Goal: Transaction & Acquisition: Purchase product/service

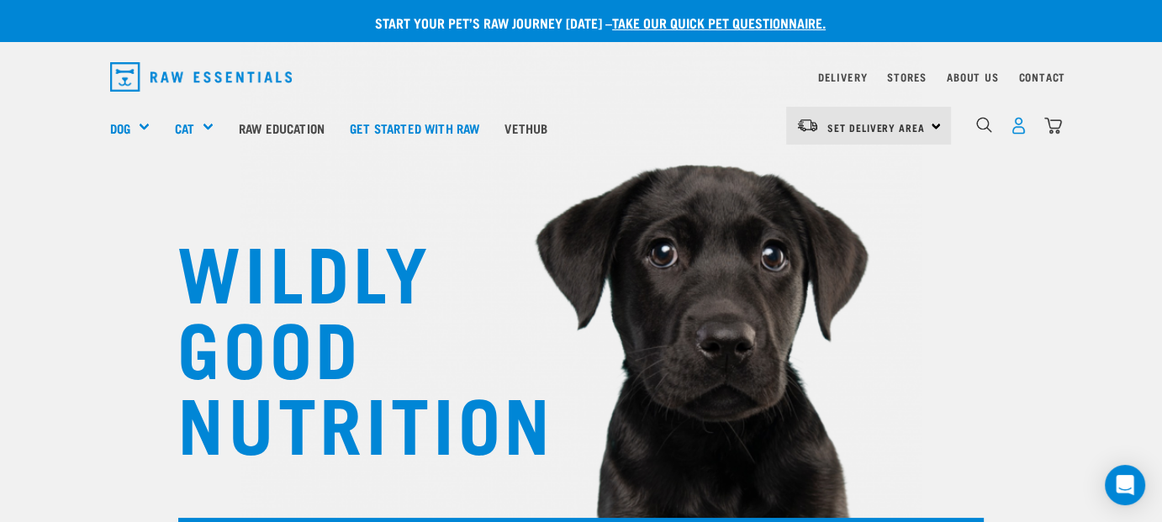
click at [1012, 130] on img "dropdown navigation" at bounding box center [1019, 126] width 18 height 18
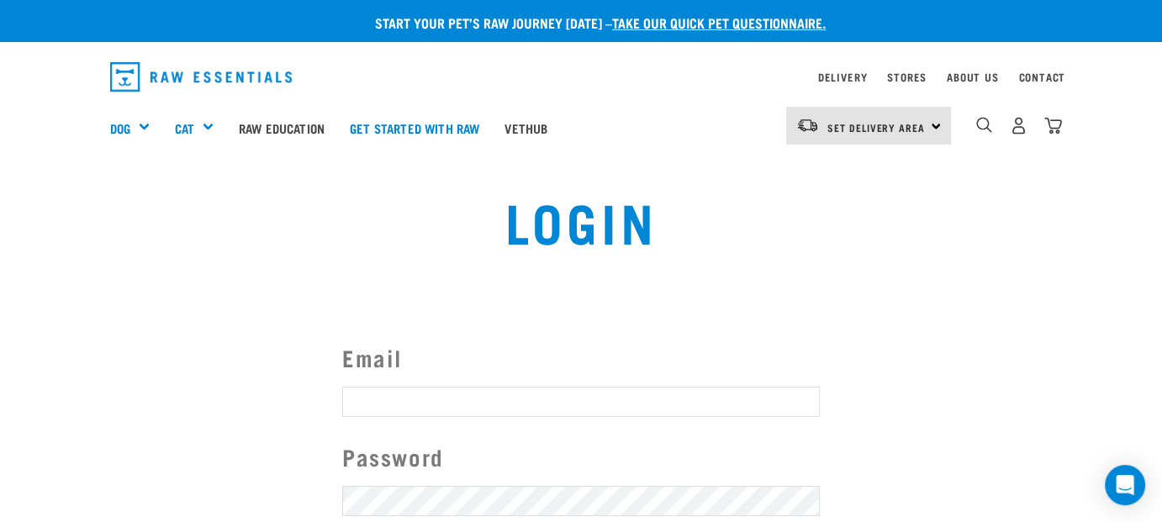
type input "angela@oblique.co.nz"
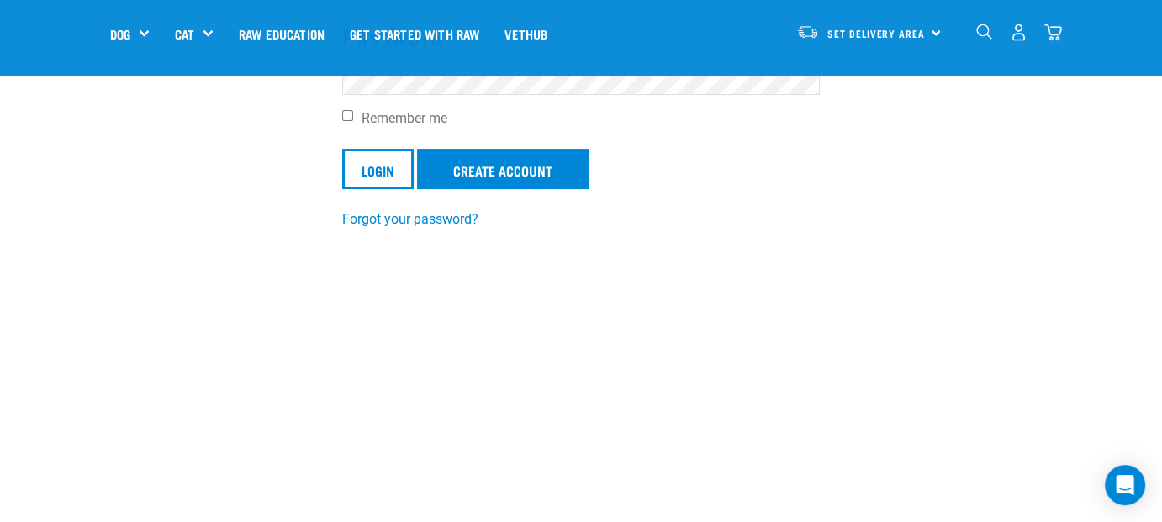
scroll to position [304, 0]
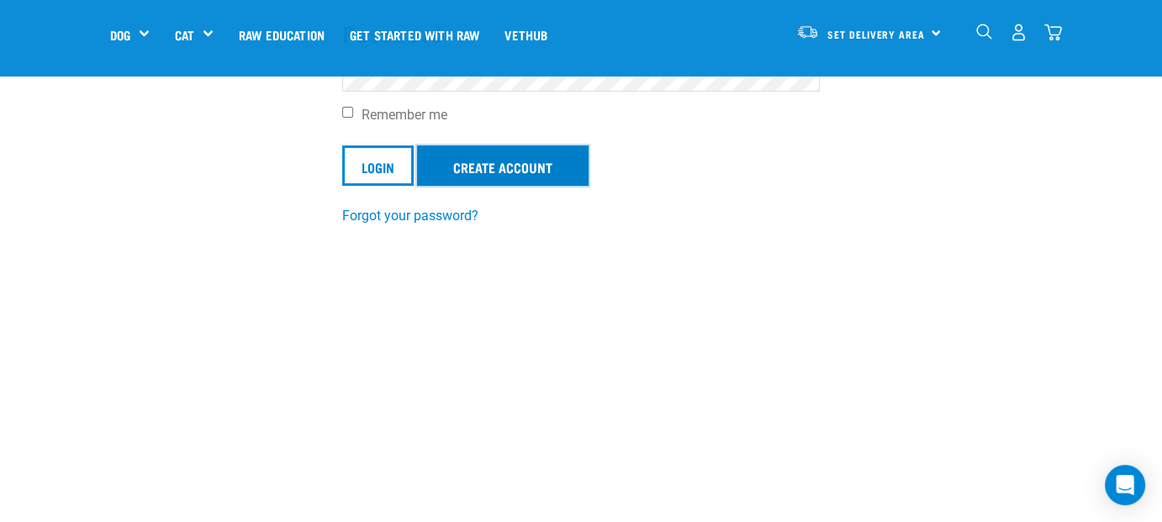
click at [477, 171] on link "Create Account" at bounding box center [502, 165] width 171 height 40
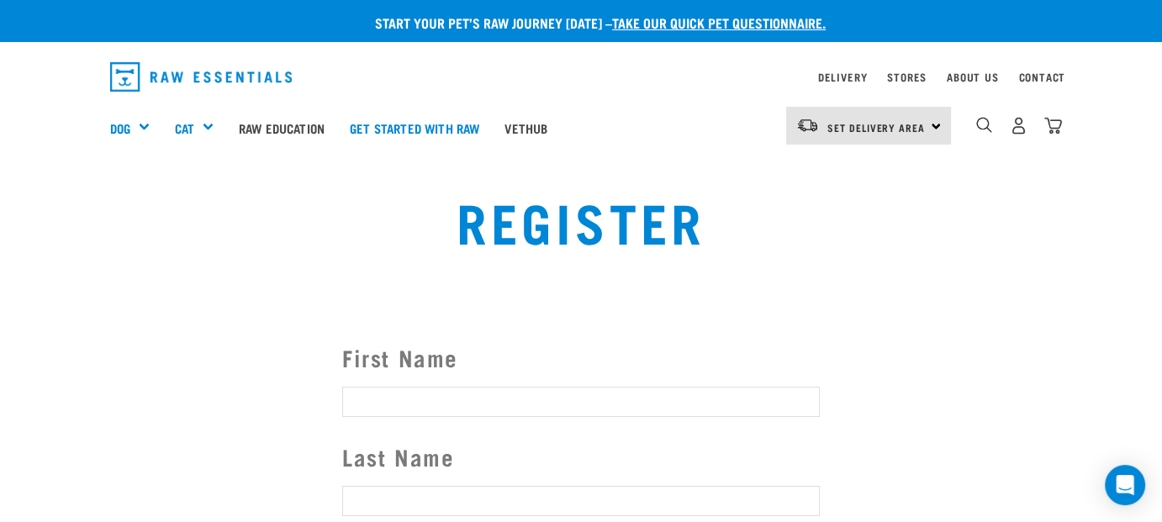
type input "[PERSON_NAME][EMAIL_ADDRESS][DOMAIN_NAME]"
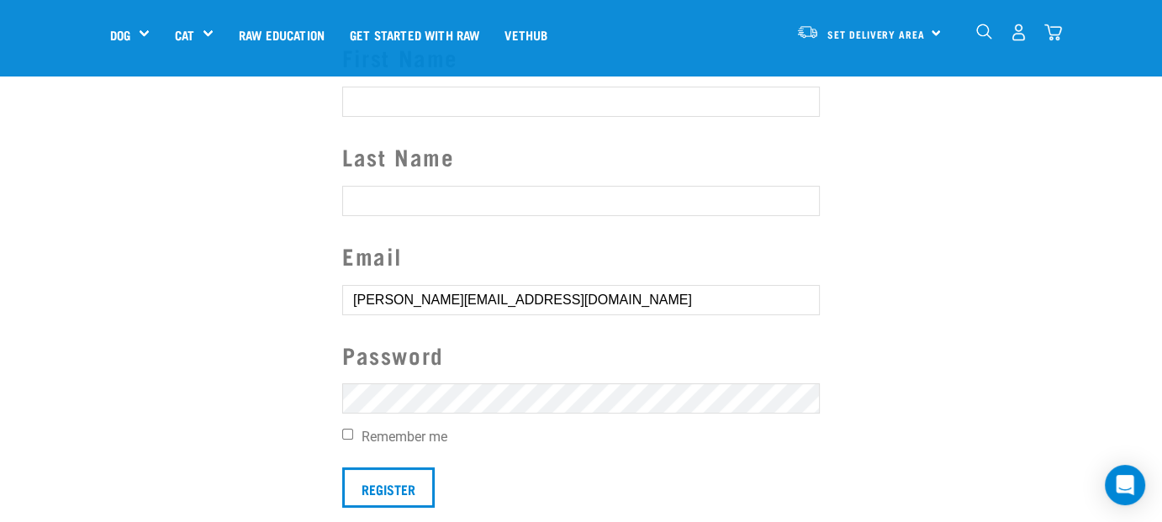
scroll to position [184, 0]
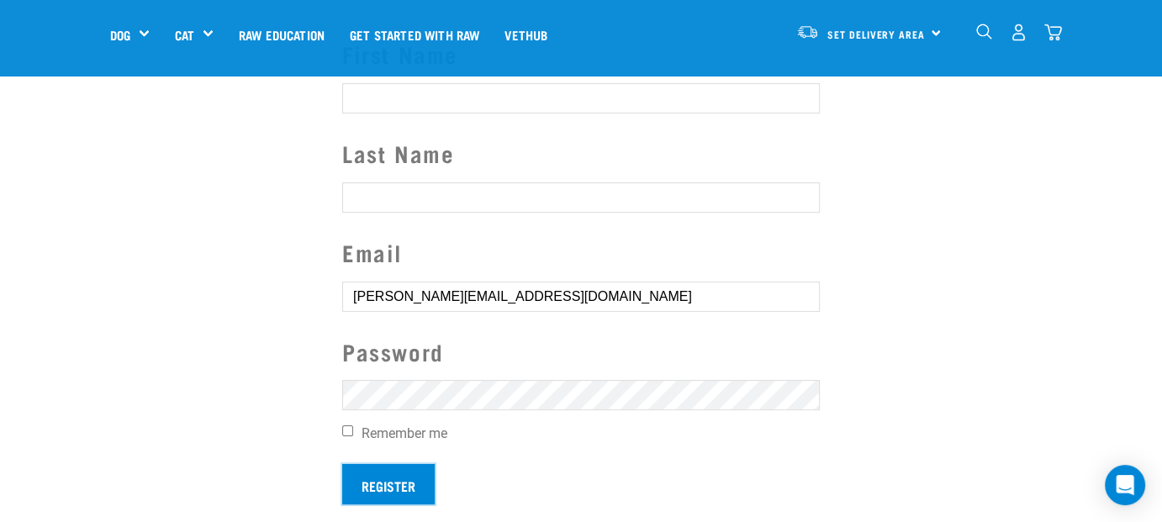
click at [391, 478] on input "Register" at bounding box center [388, 484] width 92 height 40
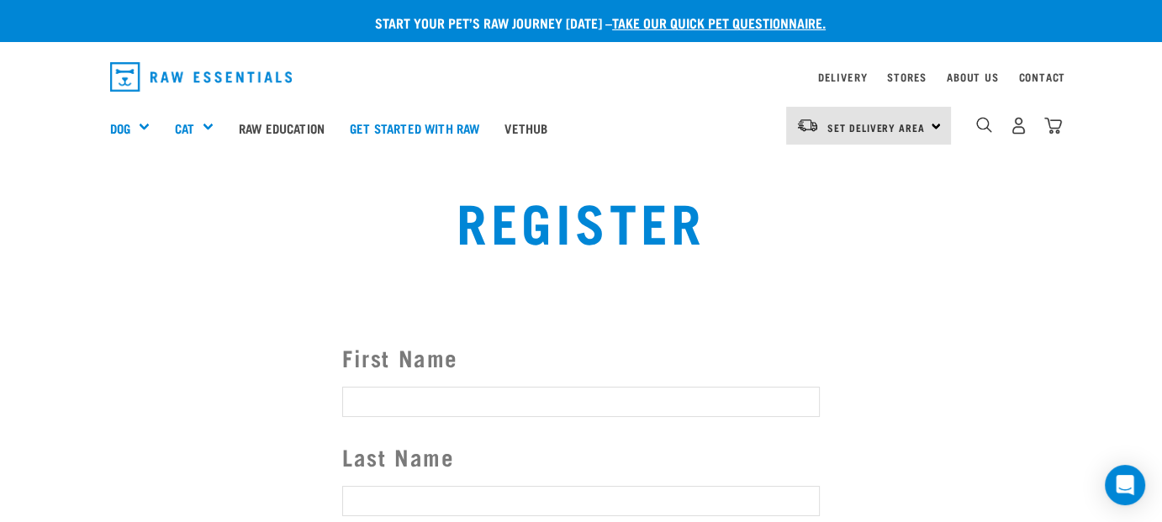
type input "[PERSON_NAME][EMAIL_ADDRESS][DOMAIN_NAME]"
click at [32, 240] on button "delete" at bounding box center [23, 231] width 17 height 17
click at [0, 398] on article "Couldn’t save user." at bounding box center [0, 261] width 0 height 522
click at [423, 399] on input "First Name" at bounding box center [580, 402] width 477 height 30
type input "Angela"
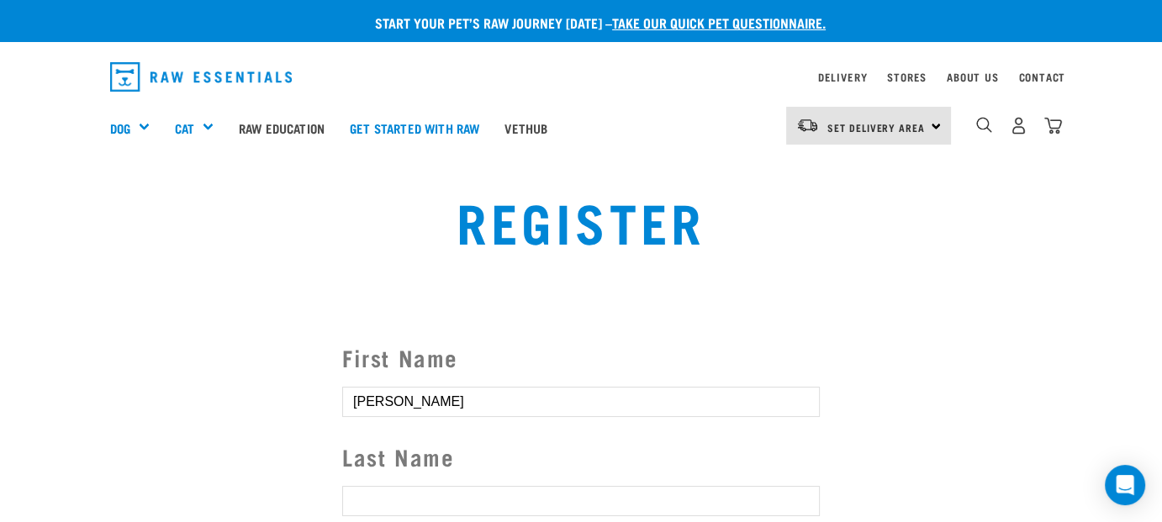
type input "Foster-Nesbit"
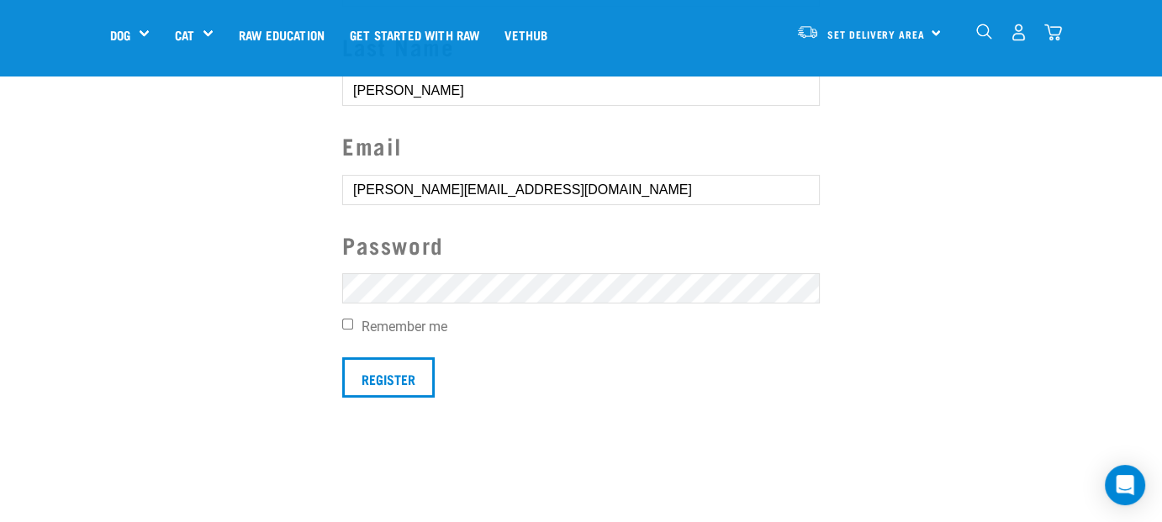
scroll to position [299, 0]
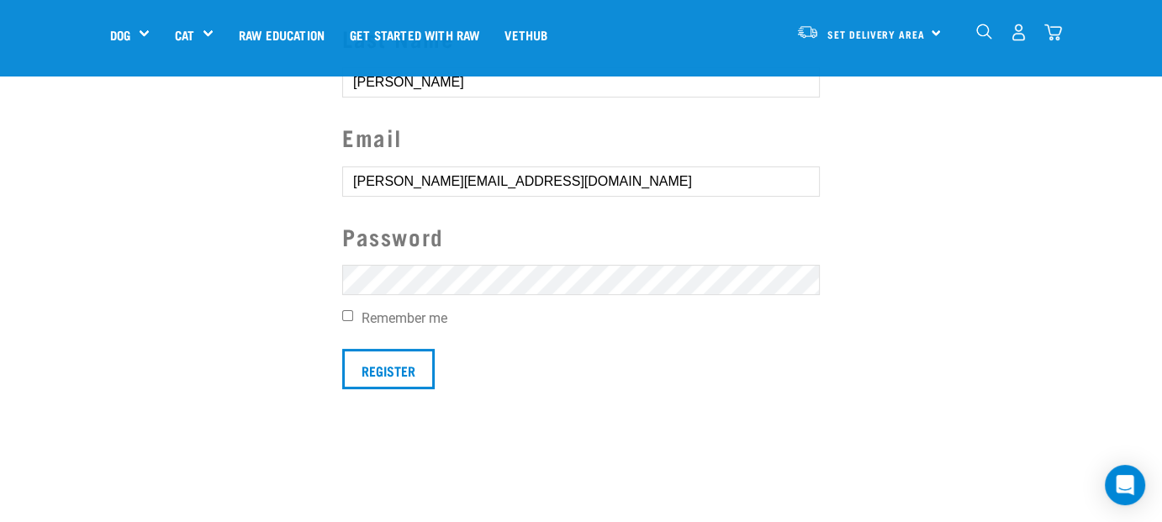
click at [350, 312] on input "Remember me" at bounding box center [347, 315] width 11 height 11
checkbox input "true"
click at [372, 367] on input "Register" at bounding box center [388, 369] width 92 height 40
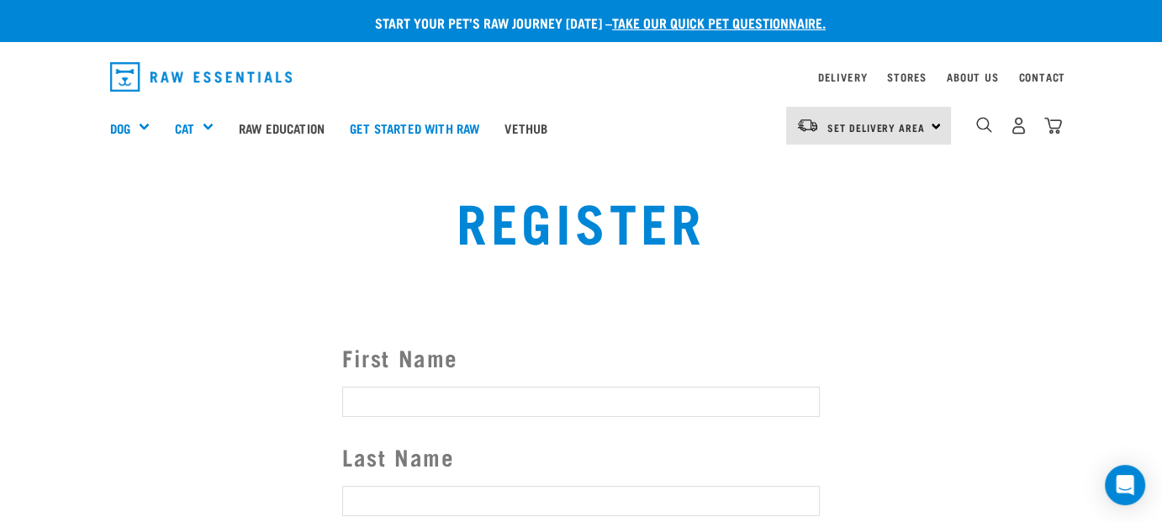
type input "[PERSON_NAME][EMAIL_ADDRESS][DOMAIN_NAME]"
click at [0, 122] on article "Couldn’t save user." at bounding box center [0, 261] width 0 height 522
click at [923, 133] on div "Set Delivery Area North Island South Island" at bounding box center [868, 126] width 165 height 38
drag, startPoint x: 838, startPoint y: 191, endPoint x: 841, endPoint y: 166, distance: 25.4
click at [841, 166] on div "North Island South Island" at bounding box center [866, 191] width 161 height 87
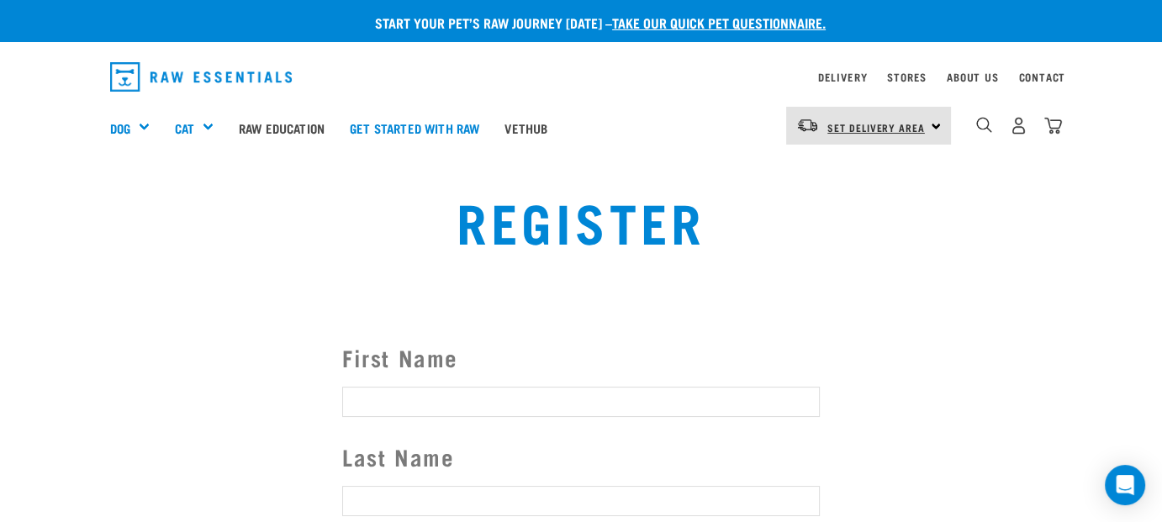
click at [884, 136] on link "Set Delivery Area" at bounding box center [876, 127] width 98 height 27
click at [857, 182] on link "[GEOGRAPHIC_DATA]" at bounding box center [866, 173] width 161 height 37
type input "[PERSON_NAME][EMAIL_ADDRESS][DOMAIN_NAME]"
click at [0, 132] on article "Couldn’t save user." at bounding box center [0, 261] width 0 height 522
click at [0, 129] on article "Couldn’t save user." at bounding box center [0, 261] width 0 height 522
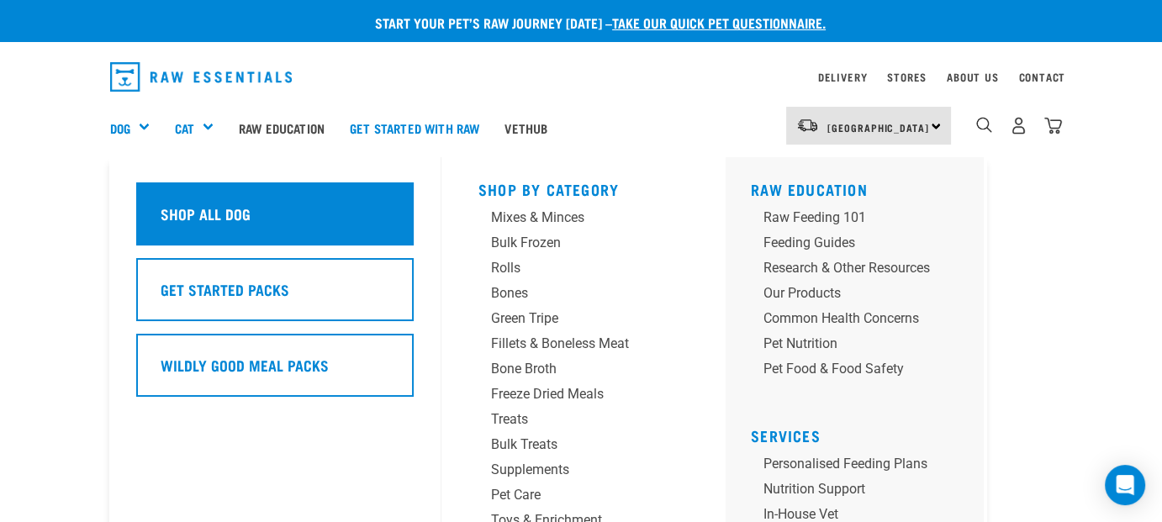
click at [171, 201] on div "Shop All Dog" at bounding box center [274, 213] width 277 height 63
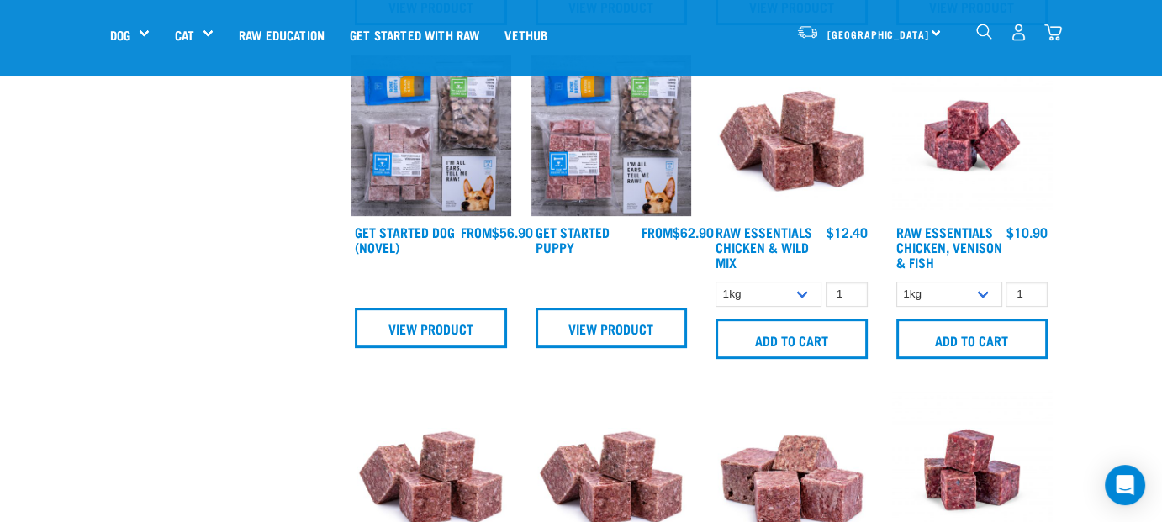
scroll to position [715, 0]
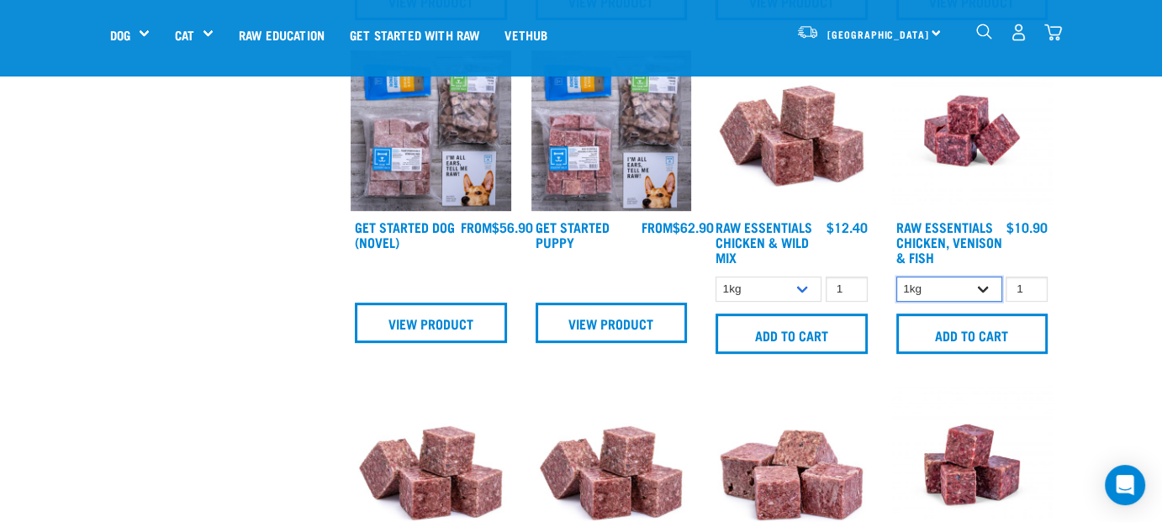
click at [982, 295] on select "1kg 3kg" at bounding box center [949, 290] width 106 height 26
select select "28665"
click at [896, 285] on select "1kg 3kg" at bounding box center [949, 290] width 106 height 26
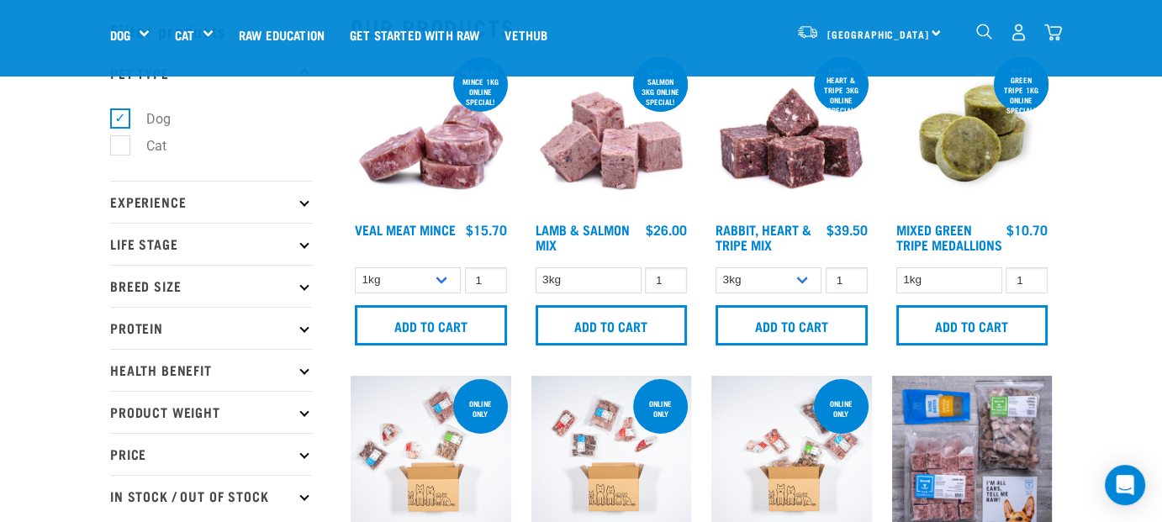
scroll to position [98, 0]
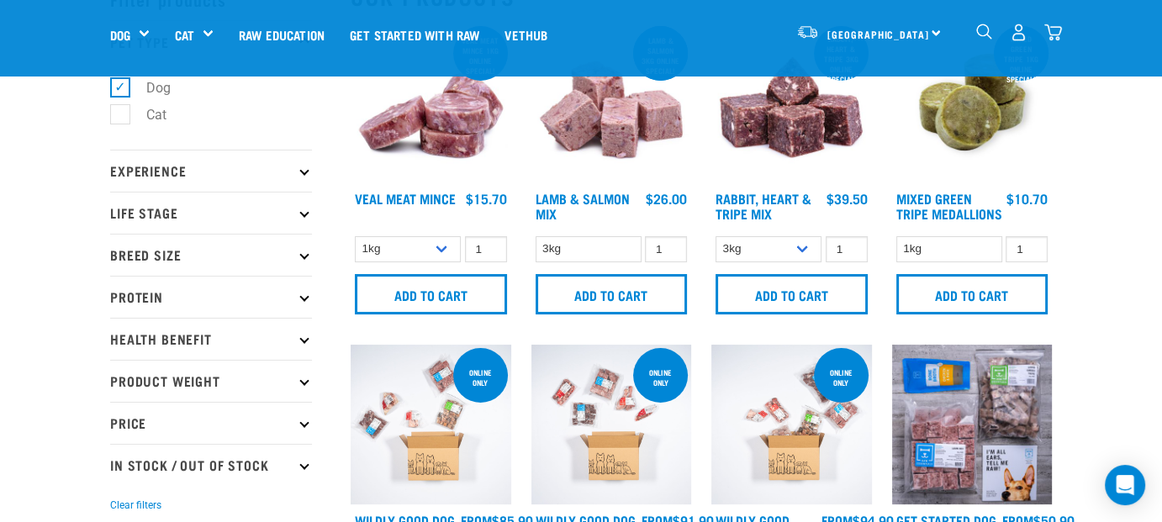
click at [296, 263] on p "Breed Size" at bounding box center [211, 255] width 202 height 42
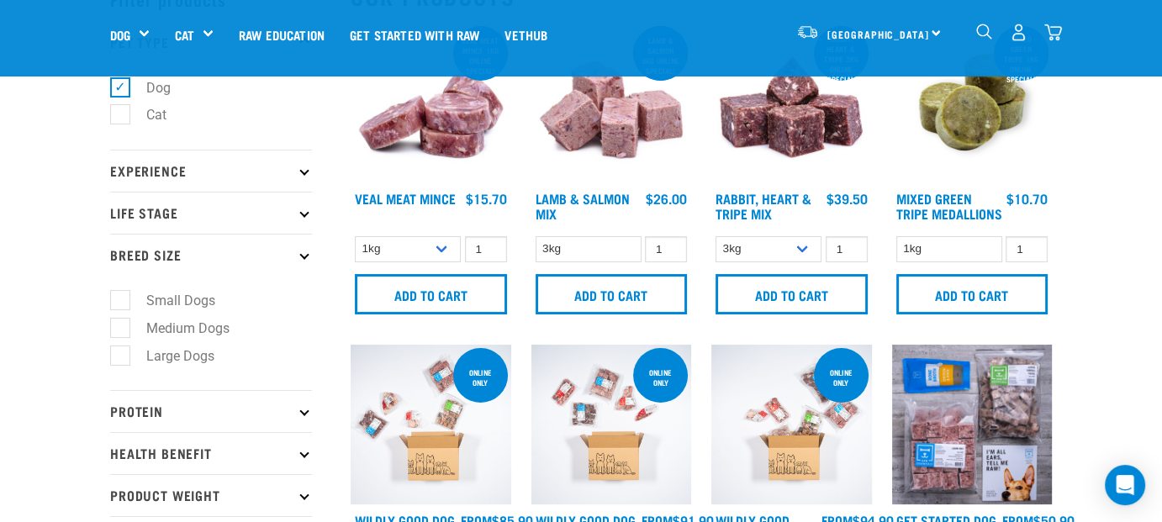
click at [184, 331] on label "Medium Dogs" at bounding box center [177, 328] width 117 height 21
click at [121, 330] on input "Medium Dogs" at bounding box center [115, 324] width 11 height 11
checkbox input "true"
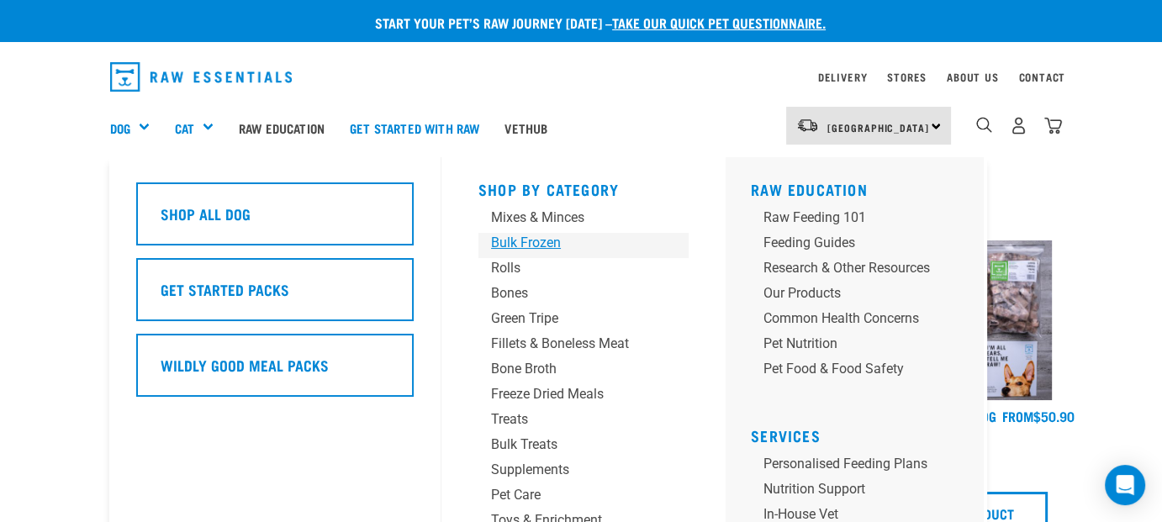
click at [535, 235] on div "Bulk Frozen" at bounding box center [569, 243] width 157 height 20
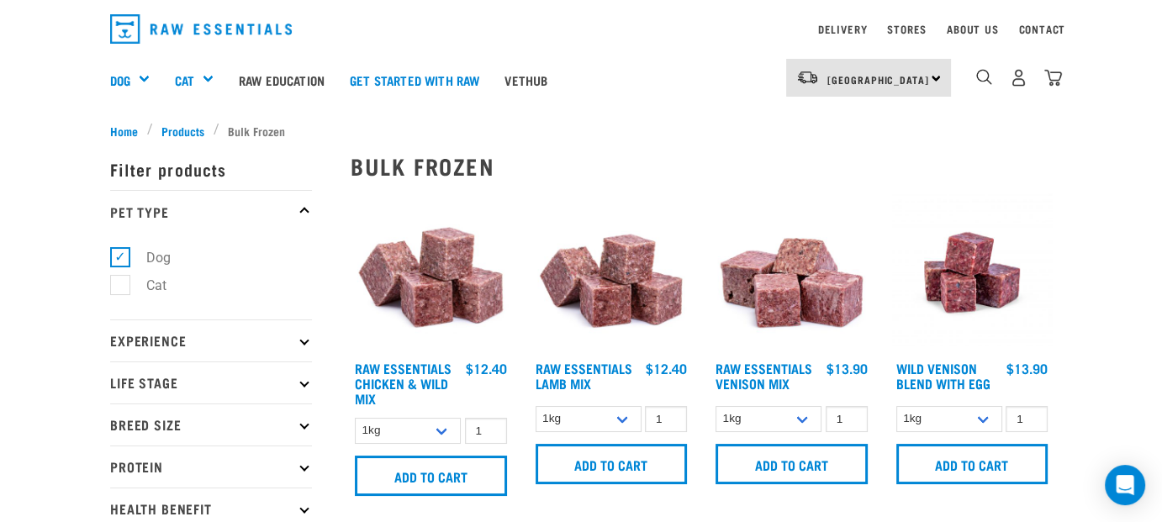
scroll to position [24, 0]
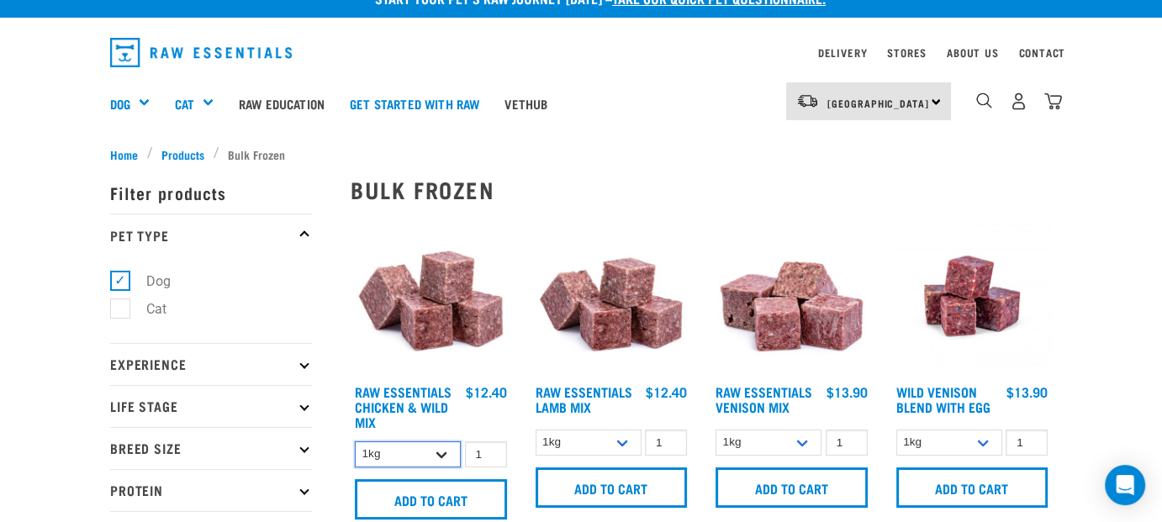
click at [441, 451] on select "1kg 3kg Bulk (10kg)" at bounding box center [408, 454] width 106 height 26
click at [355, 441] on select "1kg 3kg Bulk (10kg)" at bounding box center [408, 454] width 106 height 26
click at [431, 451] on select "1kg 3kg Bulk (10kg)" at bounding box center [408, 454] width 106 height 26
select select "14881"
click at [355, 441] on select "1kg 3kg Bulk (10kg)" at bounding box center [408, 454] width 106 height 26
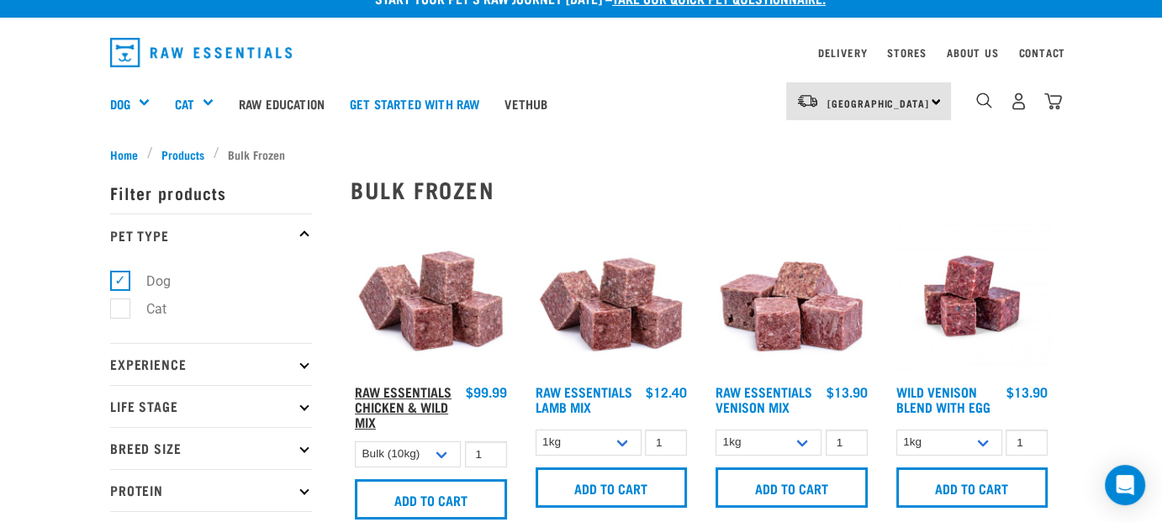
click at [425, 412] on link "Raw Essentials Chicken & Wild Mix" at bounding box center [403, 407] width 97 height 38
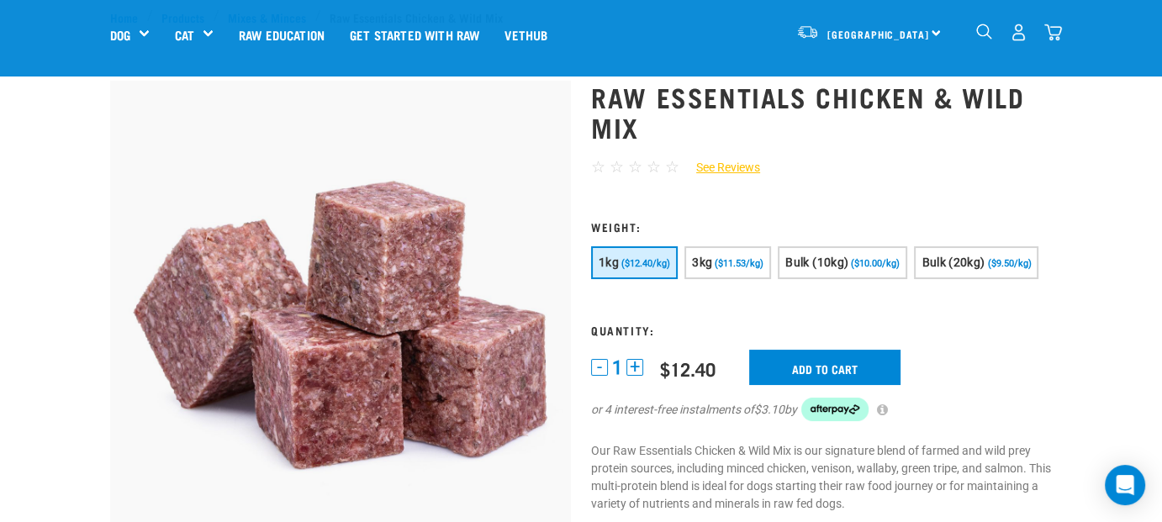
scroll to position [32, 0]
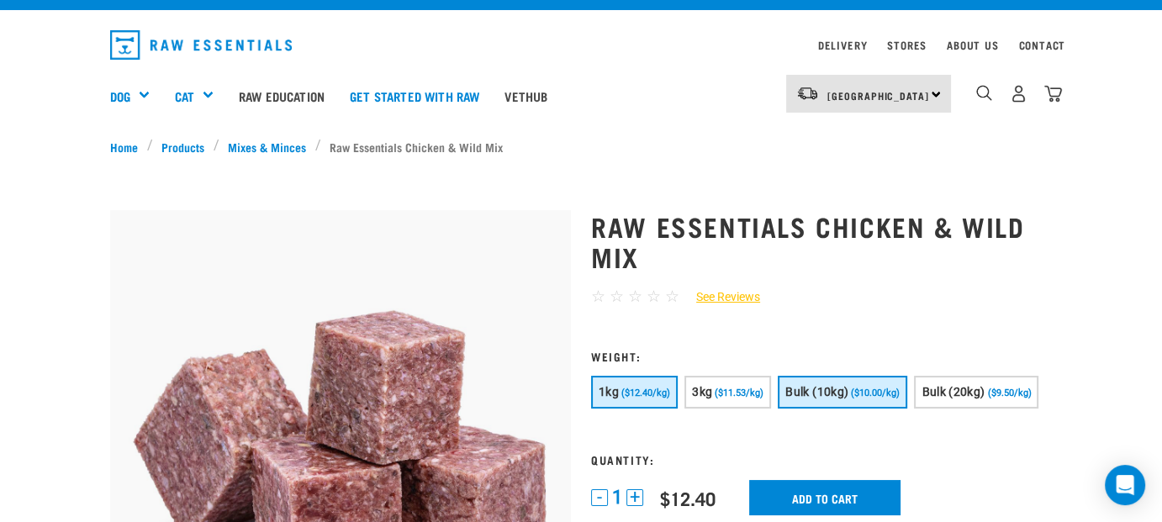
click at [835, 389] on span "Bulk (10kg)" at bounding box center [816, 391] width 63 height 13
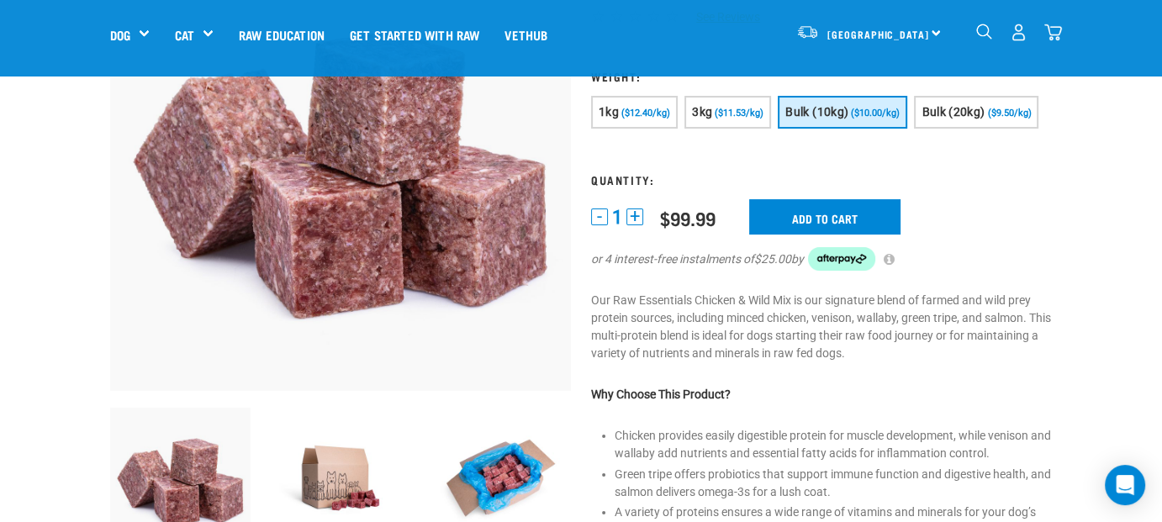
scroll to position [199, 0]
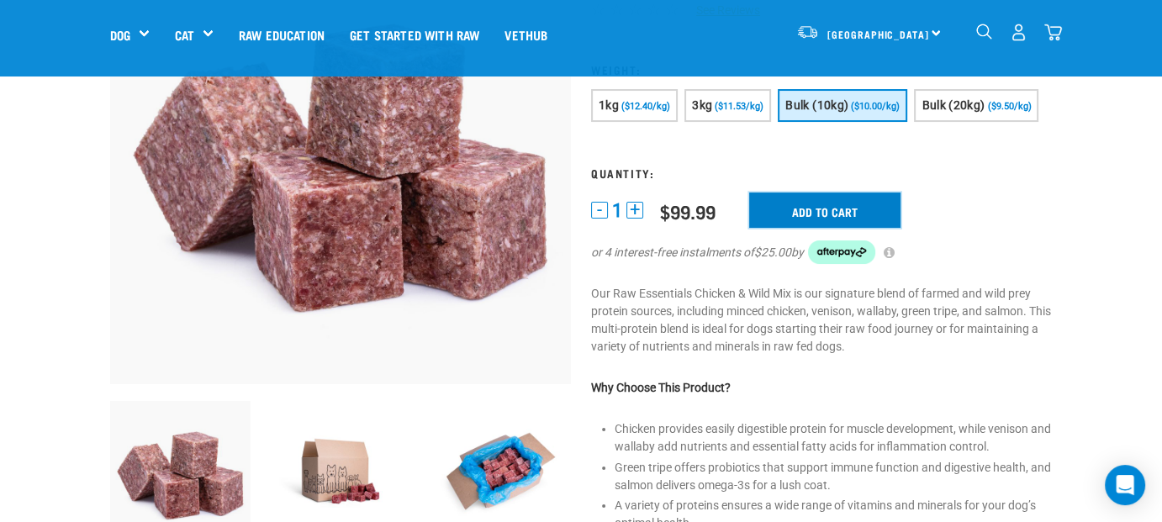
click at [852, 218] on input "Add to cart" at bounding box center [824, 210] width 151 height 35
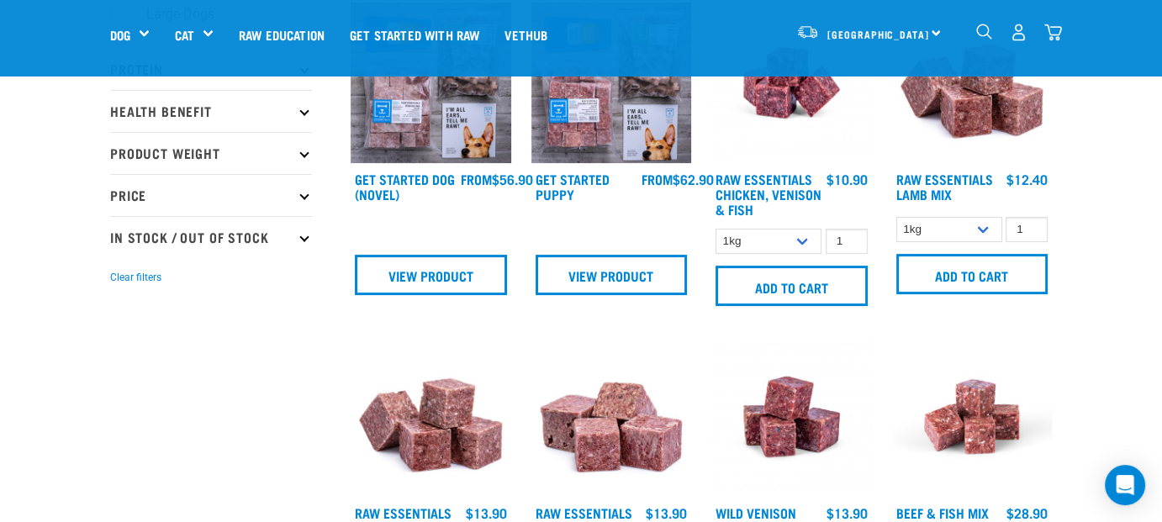
scroll to position [466, 0]
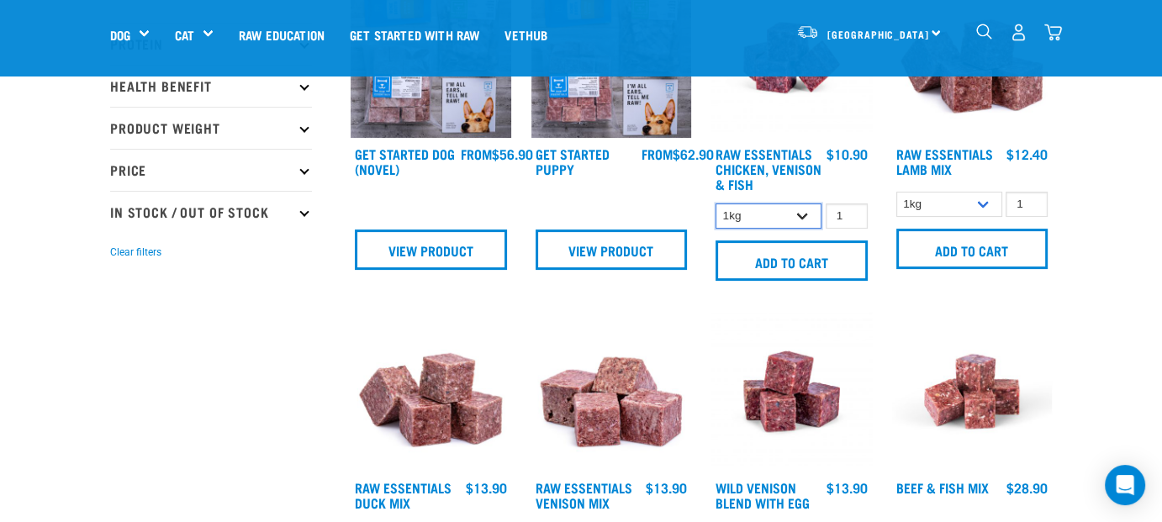
click at [810, 210] on select "1kg 3kg" at bounding box center [768, 216] width 106 height 26
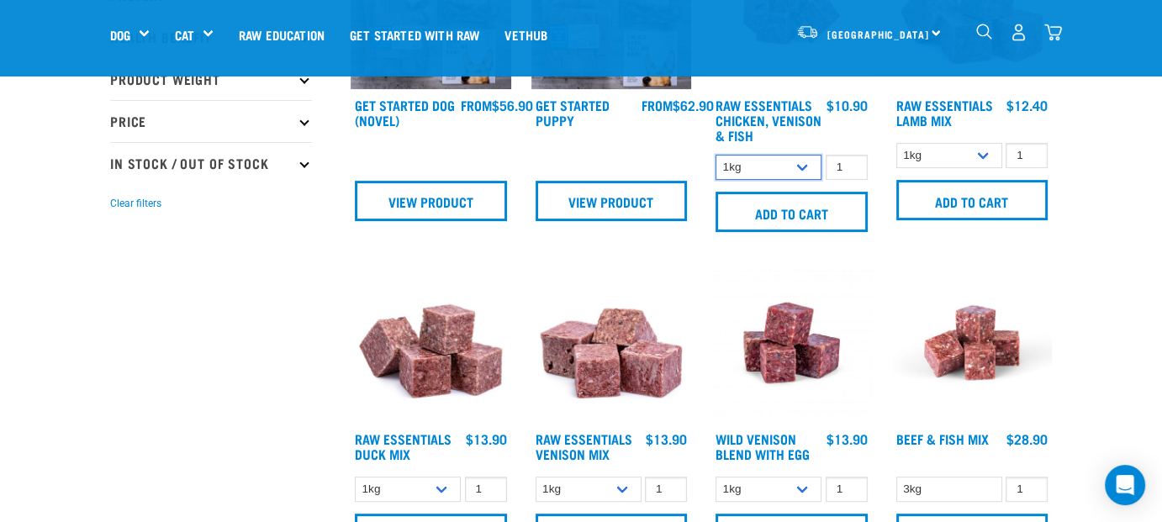
scroll to position [0, 0]
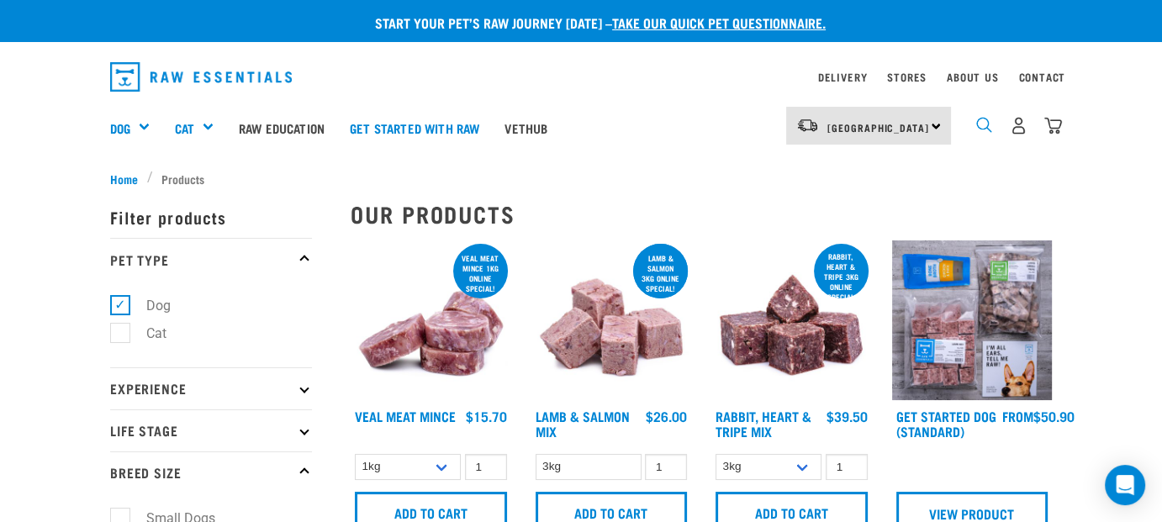
click at [984, 122] on img "dropdown navigation" at bounding box center [984, 125] width 16 height 16
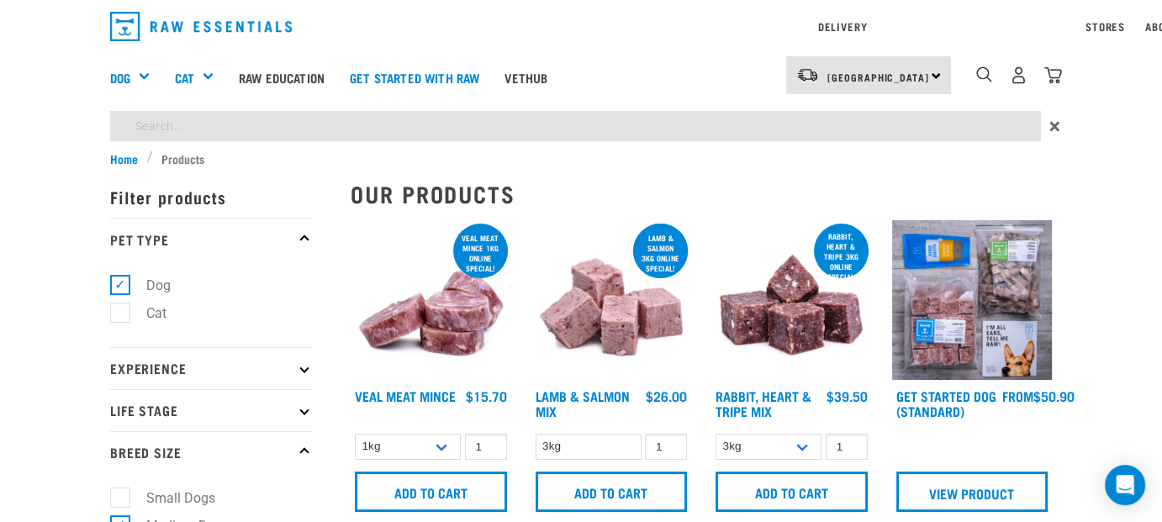
type input "10kgs"
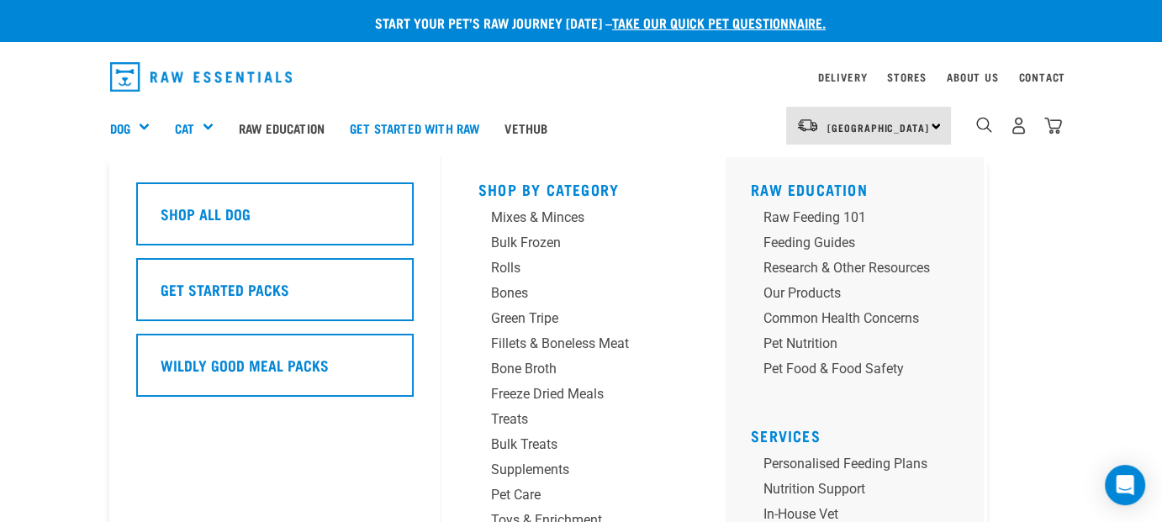
click at [145, 132] on div "Dog" at bounding box center [136, 127] width 52 height 67
click at [531, 241] on div "Bulk Frozen" at bounding box center [569, 243] width 157 height 20
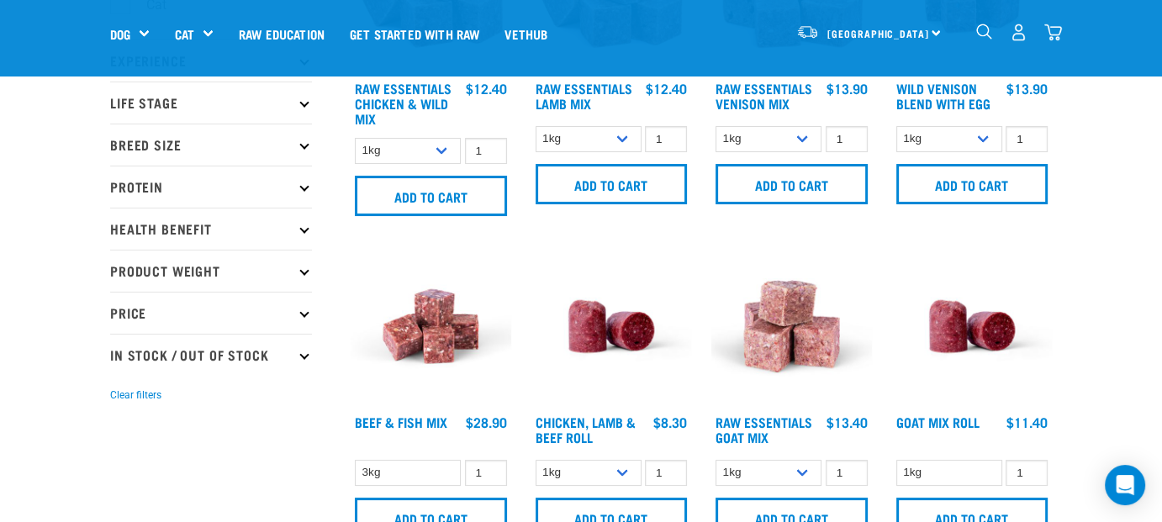
scroll to position [200, 0]
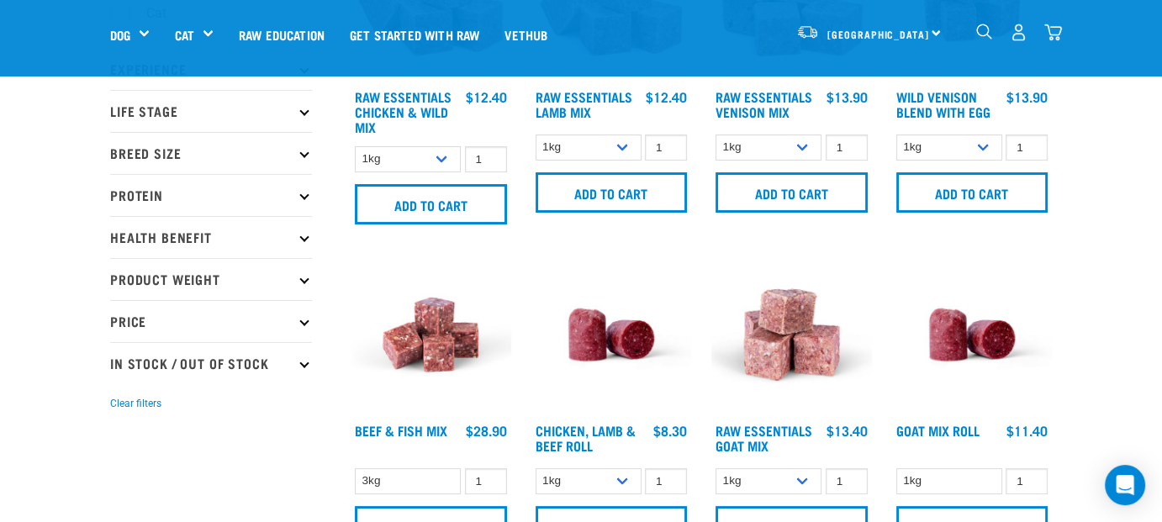
click at [304, 277] on icon at bounding box center [303, 278] width 9 height 9
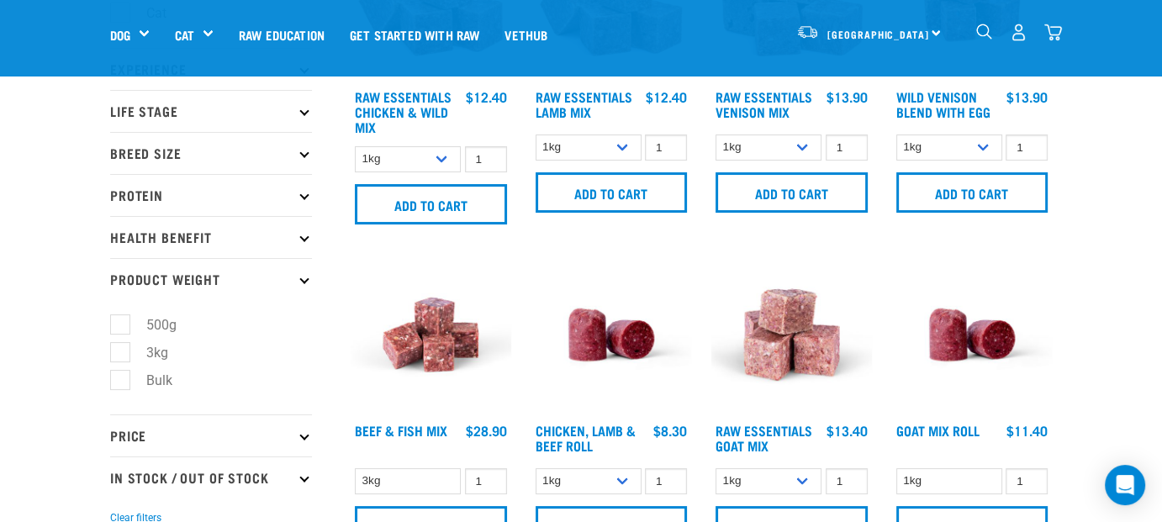
click at [119, 380] on label "Bulk" at bounding box center [149, 380] width 60 height 21
click at [117, 380] on input "Bulk" at bounding box center [115, 377] width 11 height 11
checkbox input "true"
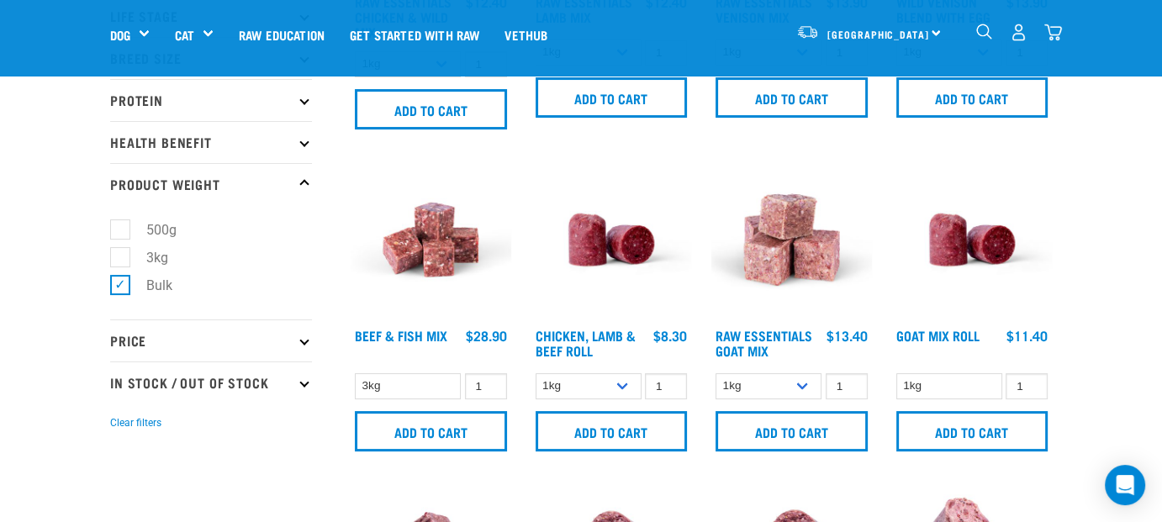
scroll to position [298, 0]
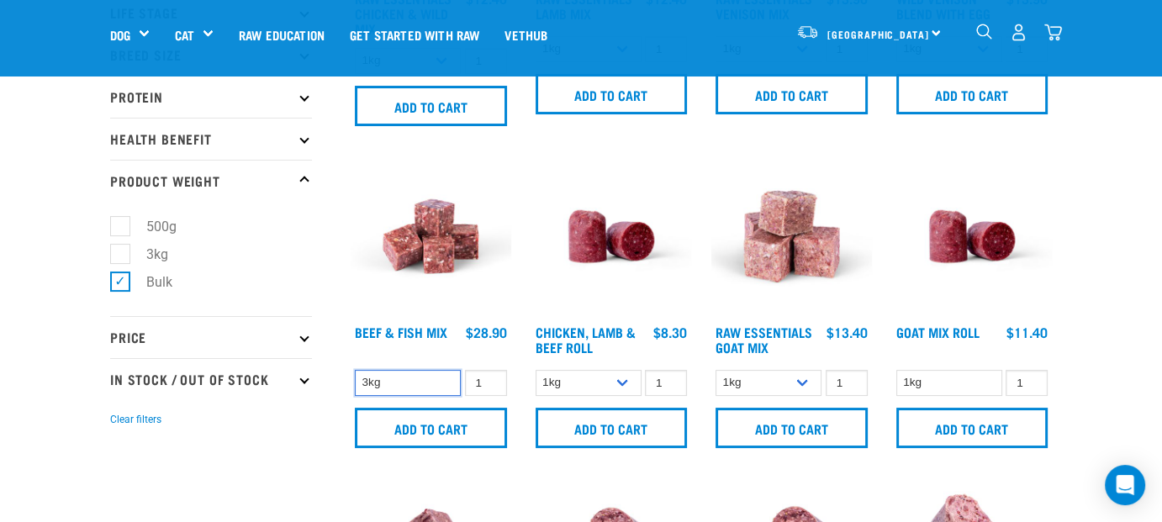
click at [433, 372] on select "3kg" at bounding box center [408, 383] width 106 height 26
click at [803, 381] on select "1kg 3kg Bulk (10kg)" at bounding box center [768, 383] width 106 height 26
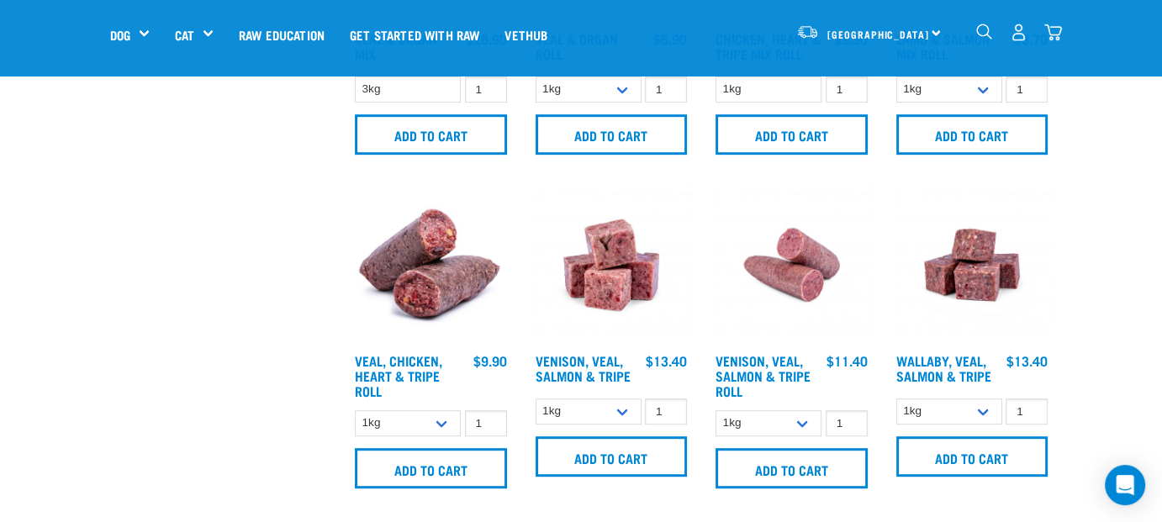
scroll to position [916, 0]
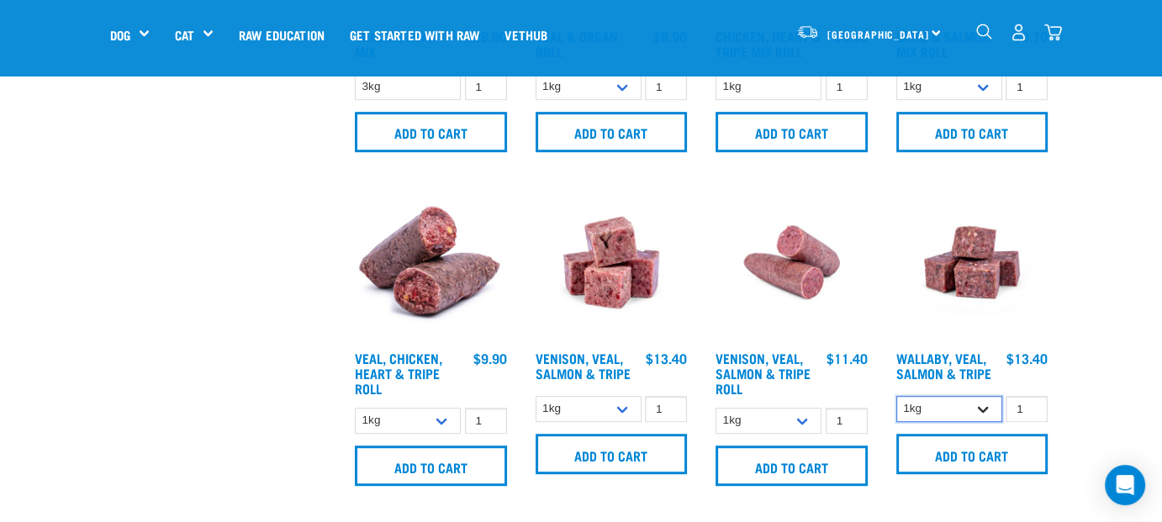
click at [986, 413] on select "1kg 3kg Bulk (18kg)" at bounding box center [949, 409] width 106 height 26
select select "278010"
click at [896, 396] on select "1kg 3kg Bulk (18kg)" at bounding box center [949, 409] width 106 height 26
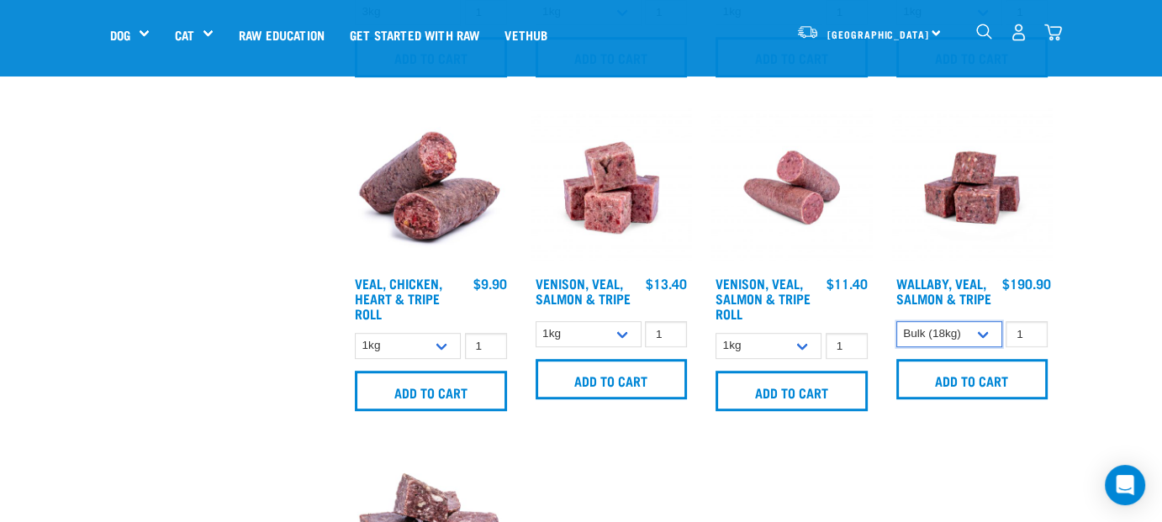
scroll to position [988, 0]
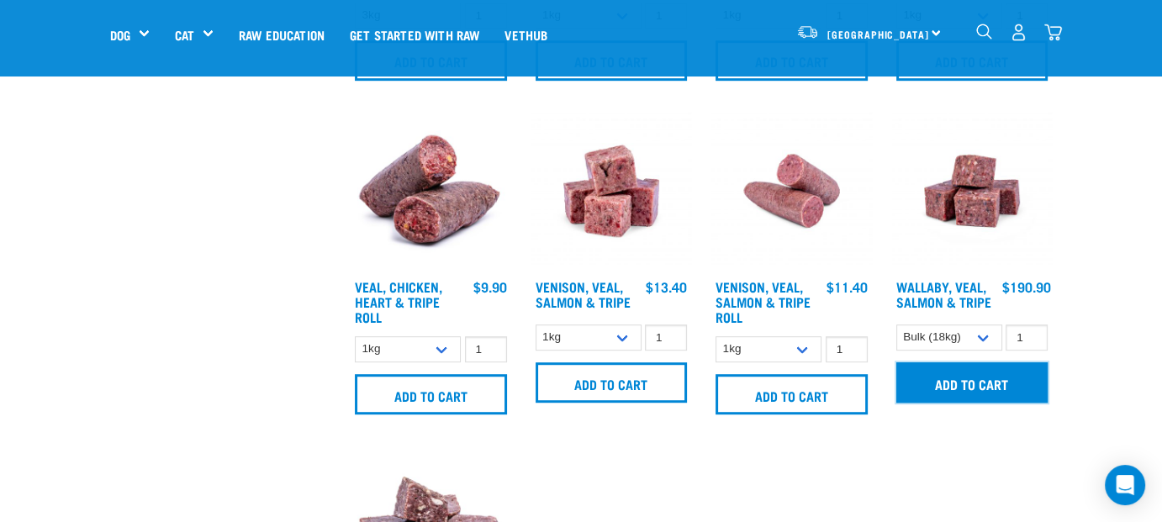
click at [1009, 382] on input "Add to cart" at bounding box center [972, 382] width 152 height 40
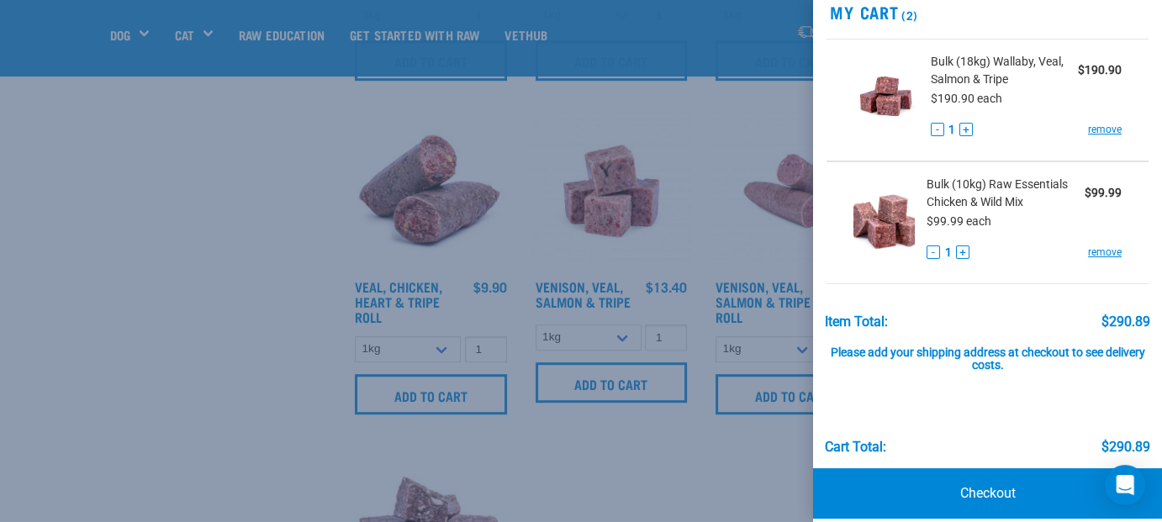
scroll to position [55, 0]
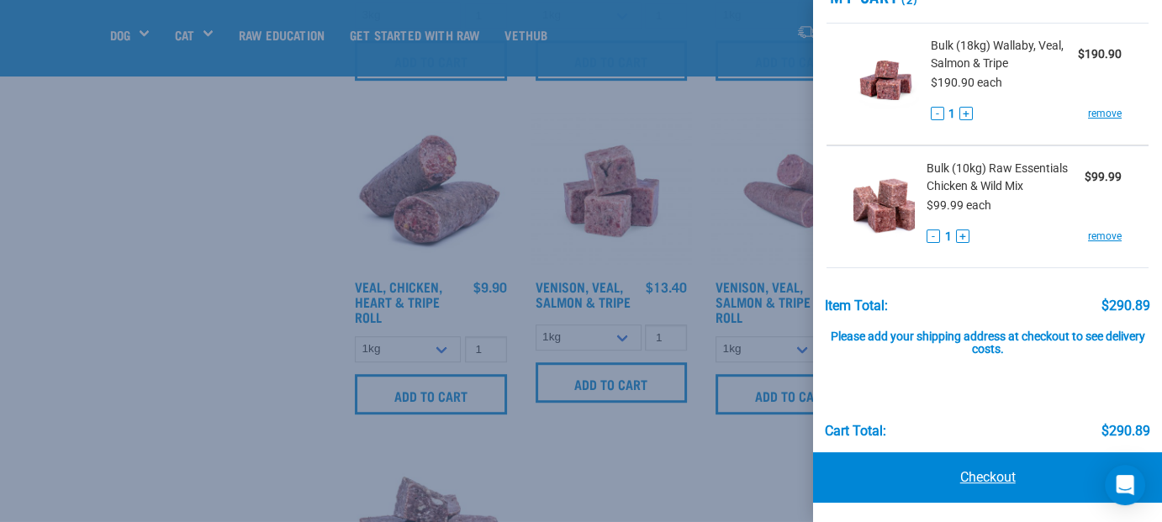
click at [1006, 476] on link "Checkout" at bounding box center [987, 477] width 349 height 50
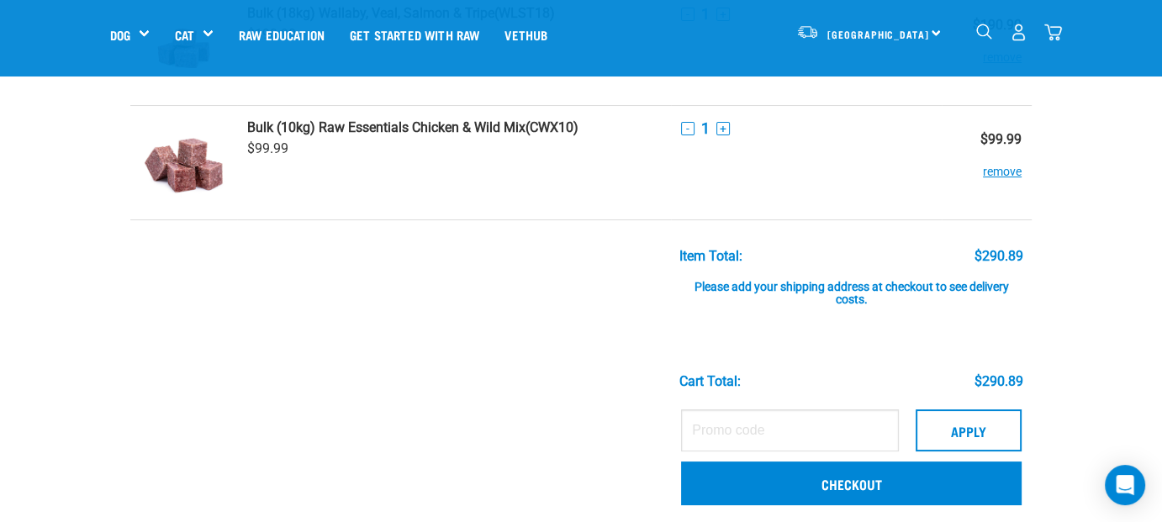
scroll to position [156, 0]
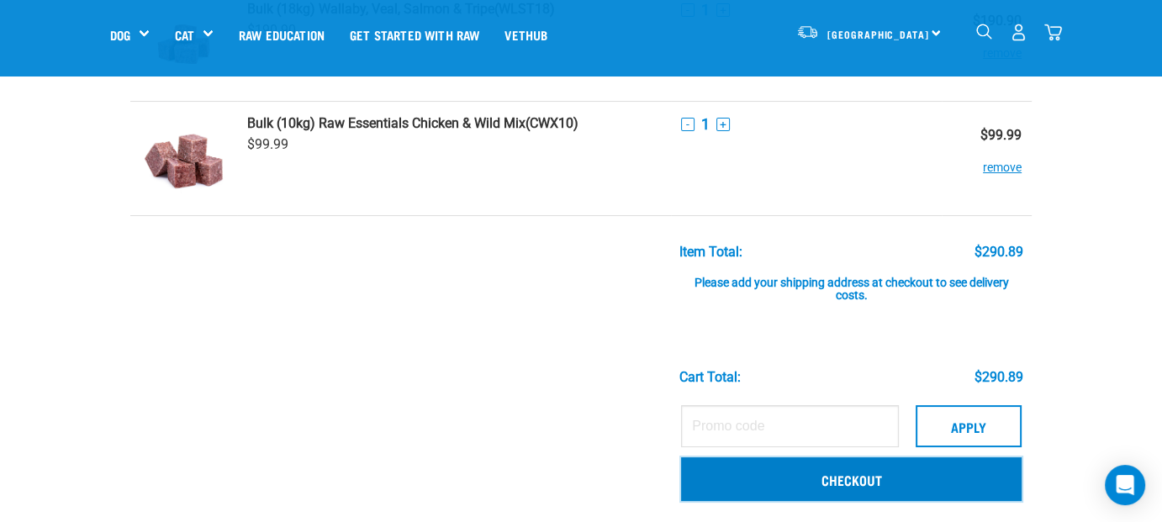
click at [846, 476] on link "Checkout" at bounding box center [851, 479] width 340 height 44
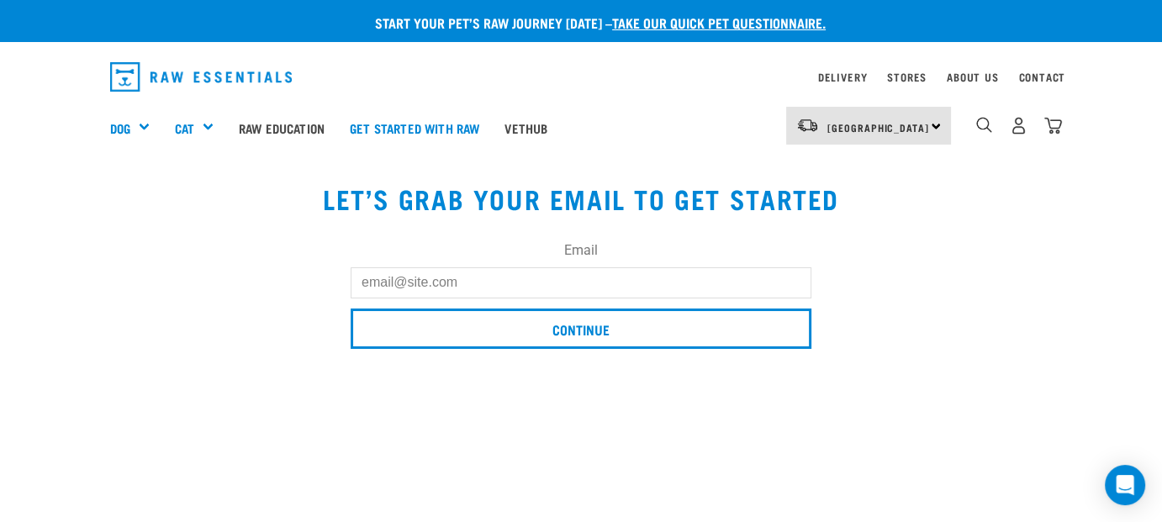
click at [634, 292] on input "Email" at bounding box center [581, 282] width 461 height 30
type input "[PERSON_NAME][EMAIL_ADDRESS][DOMAIN_NAME]"
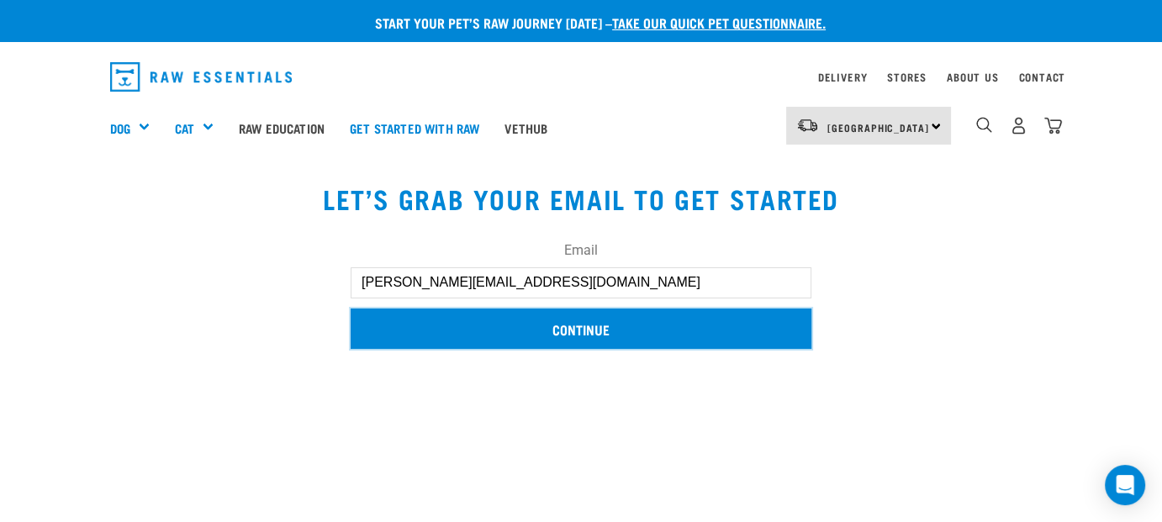
click at [585, 327] on input "Continue" at bounding box center [581, 329] width 461 height 40
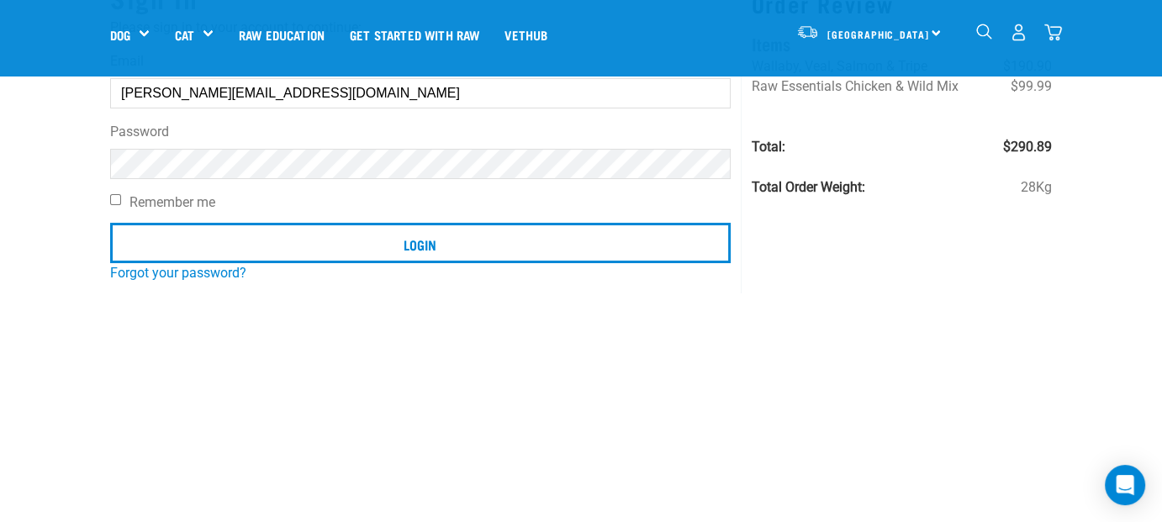
scroll to position [183, 0]
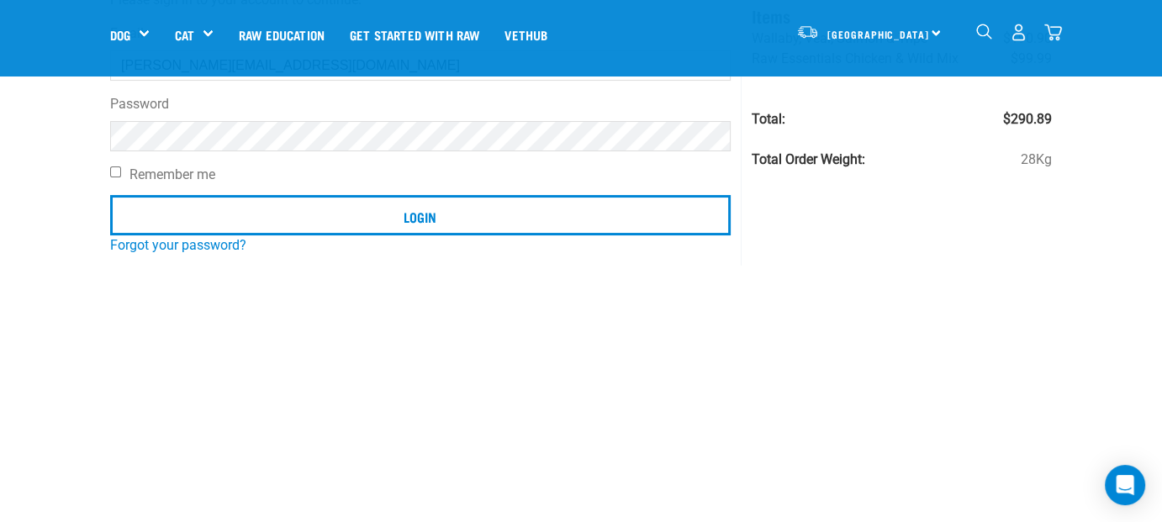
click at [113, 172] on input "Remember me" at bounding box center [115, 171] width 11 height 11
checkbox input "true"
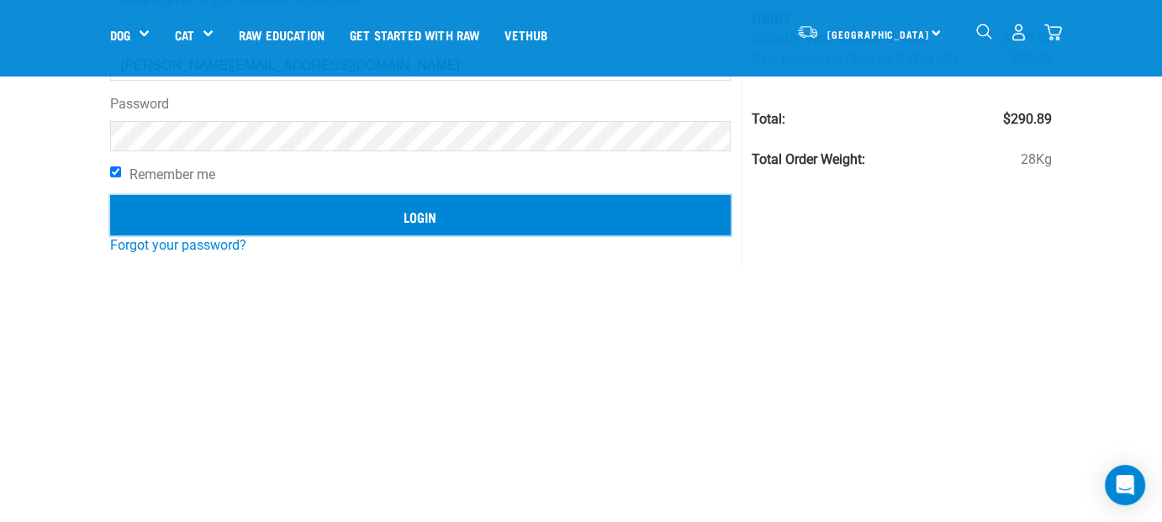
click at [417, 217] on input "Login" at bounding box center [420, 215] width 620 height 40
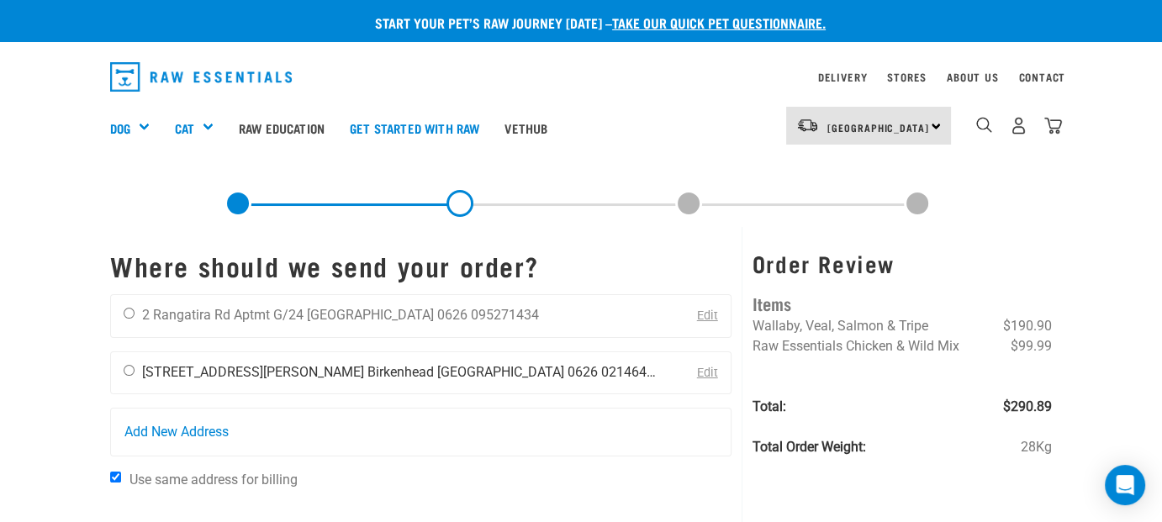
click at [128, 369] on input "radio" at bounding box center [129, 370] width 11 height 11
radio input "true"
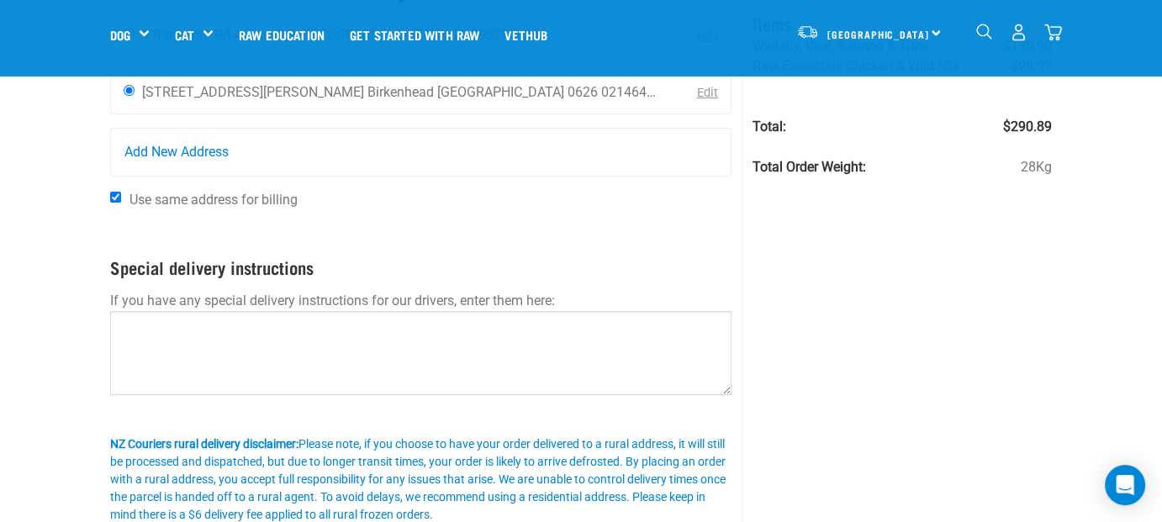
scroll to position [159, 0]
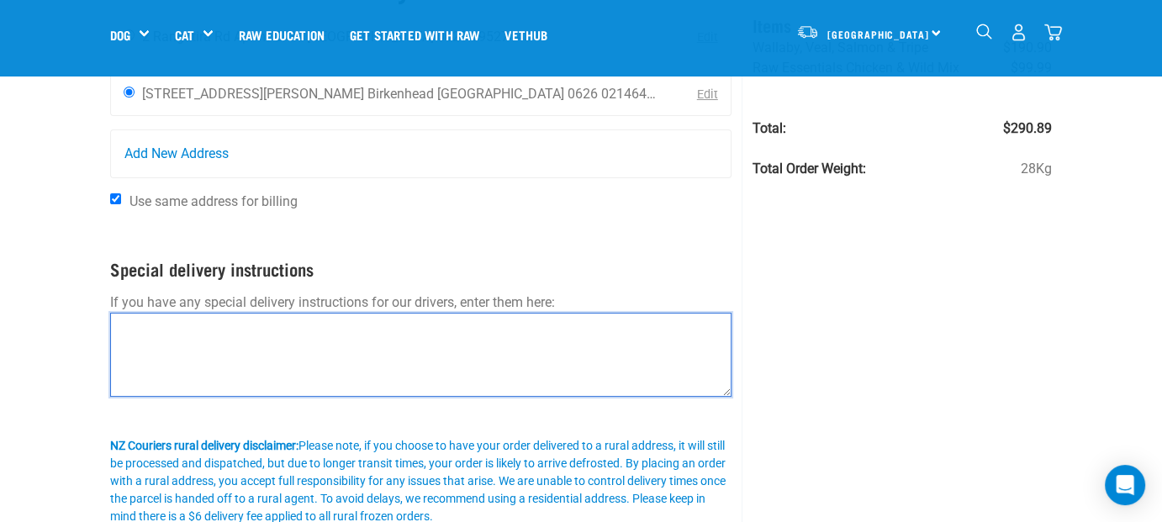
click at [459, 346] on textarea at bounding box center [420, 355] width 621 height 84
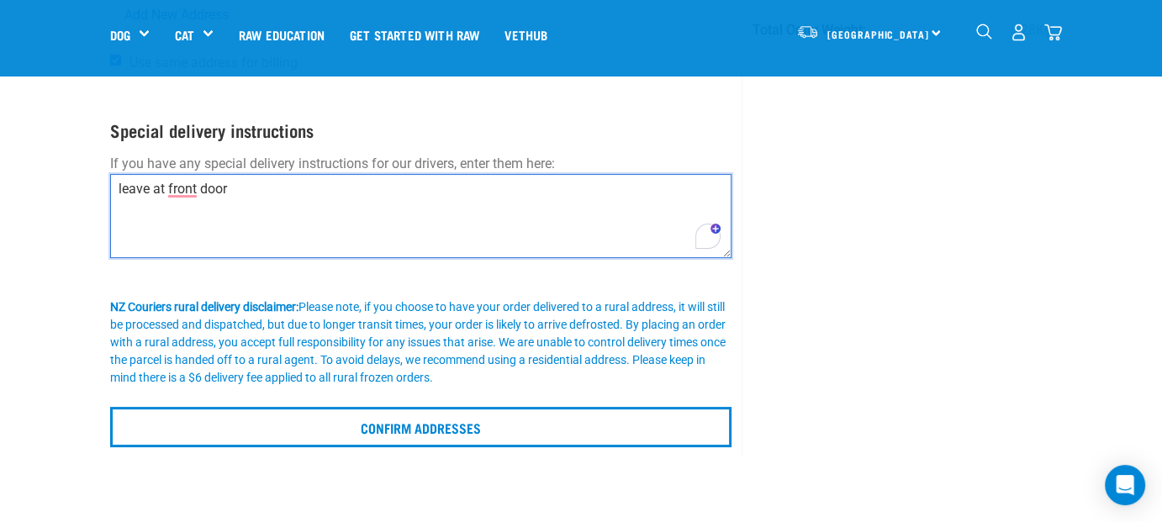
scroll to position [295, 0]
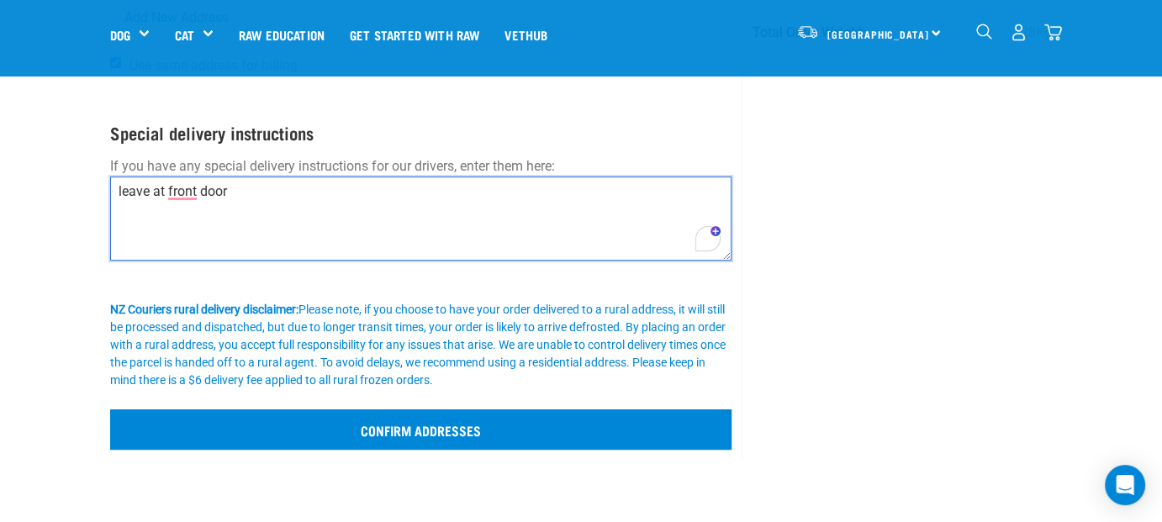
type textarea "leave at front door"
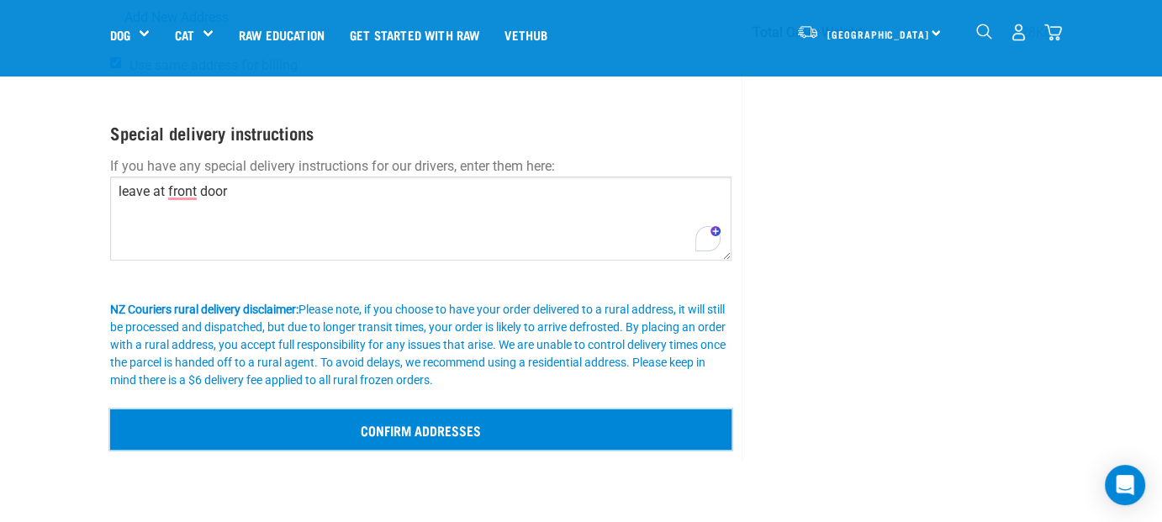
click at [477, 439] on input "Confirm addresses" at bounding box center [420, 429] width 621 height 40
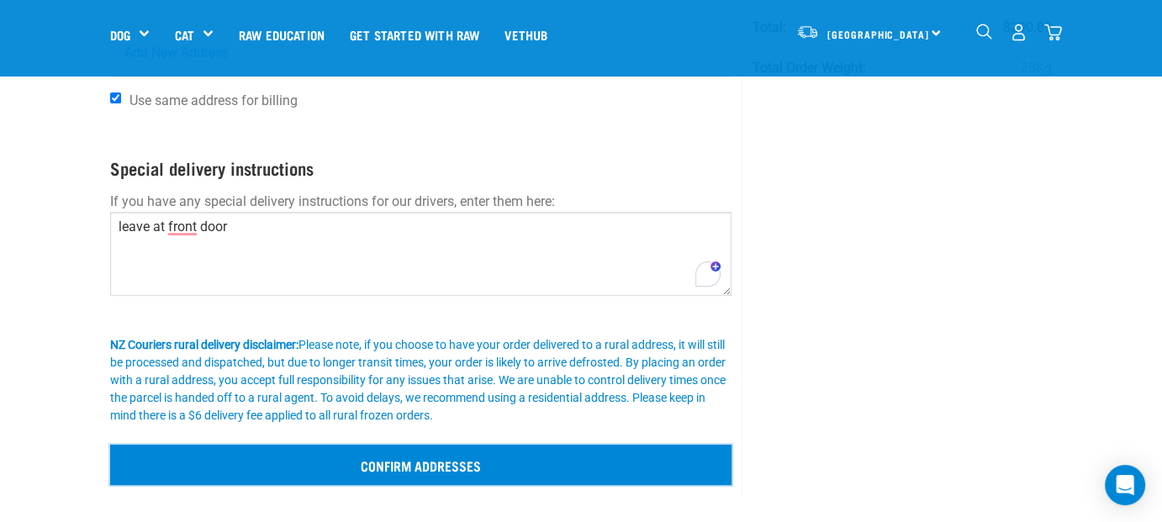
scroll to position [266, 0]
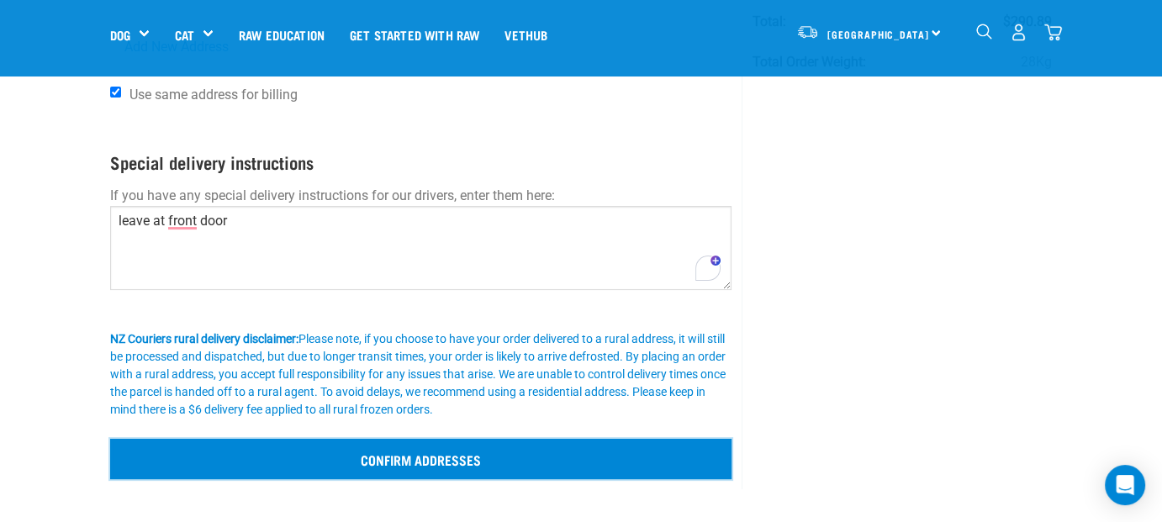
click at [484, 452] on input "Confirm addresses" at bounding box center [420, 459] width 621 height 40
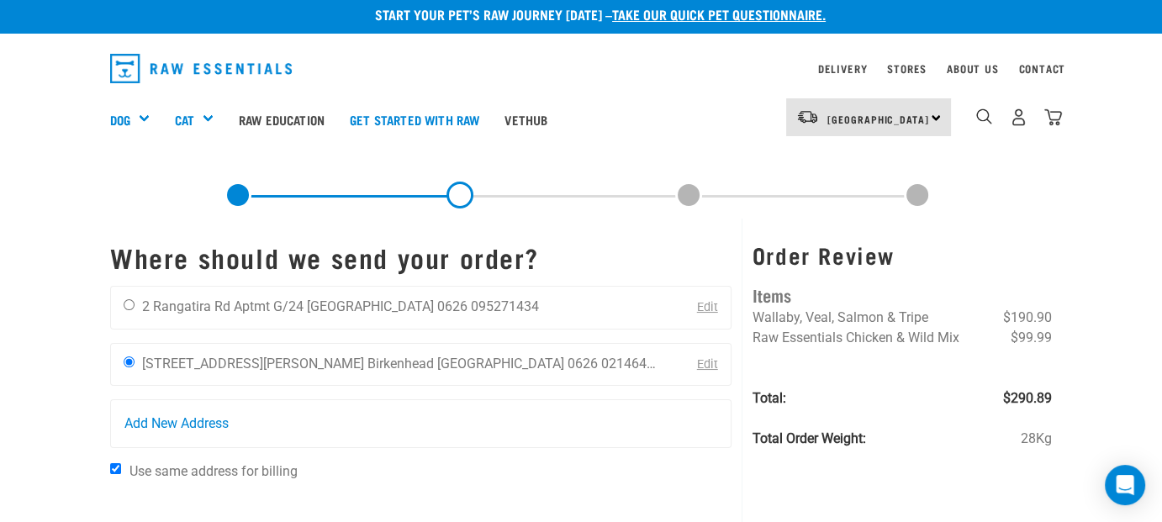
scroll to position [0, 0]
